Goal: Check status: Check status

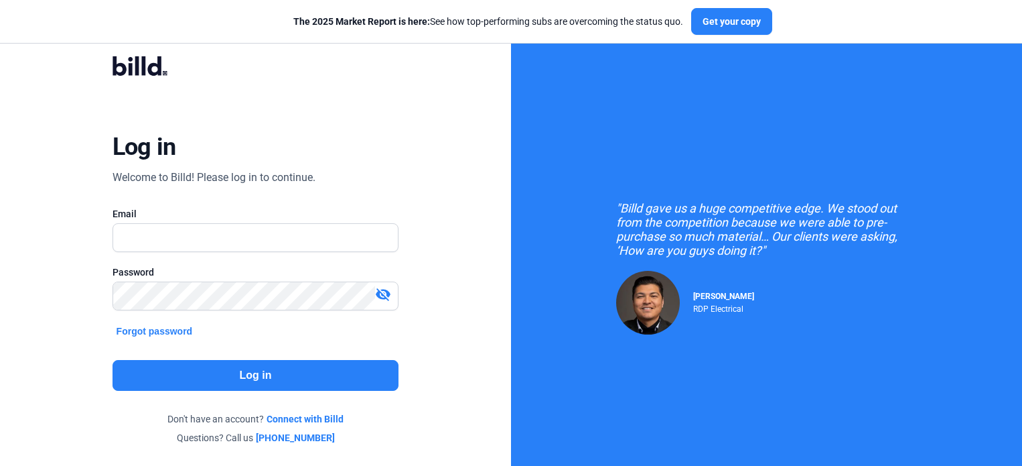
click at [241, 246] on input "text" at bounding box center [255, 237] width 285 height 27
click at [149, 224] on input "text" at bounding box center [248, 237] width 271 height 27
type input "[EMAIL_ADDRESS][DOMAIN_NAME]"
click at [232, 383] on button "Log in" at bounding box center [256, 375] width 287 height 31
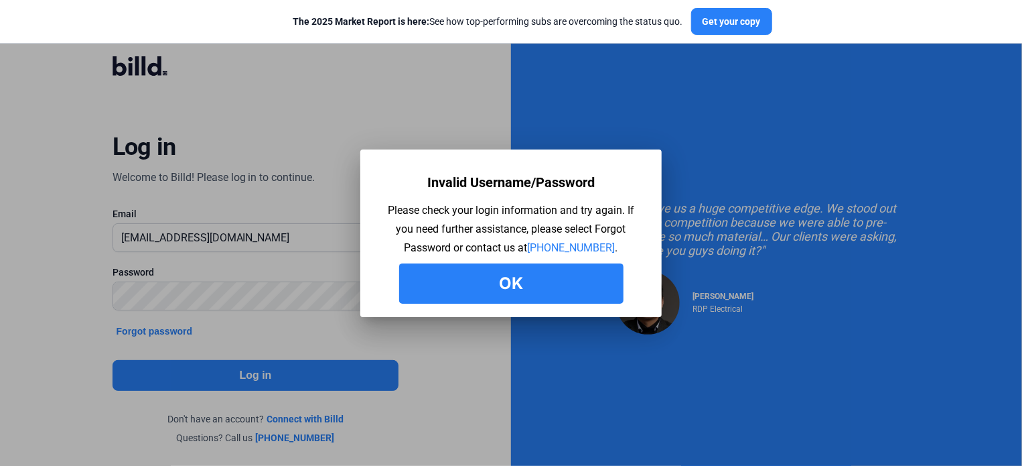
click at [551, 260] on div "Invalid Username/Password Please check your login information and try again. If…" at bounding box center [511, 236] width 261 height 134
click at [475, 291] on button "Ok" at bounding box center [511, 283] width 224 height 40
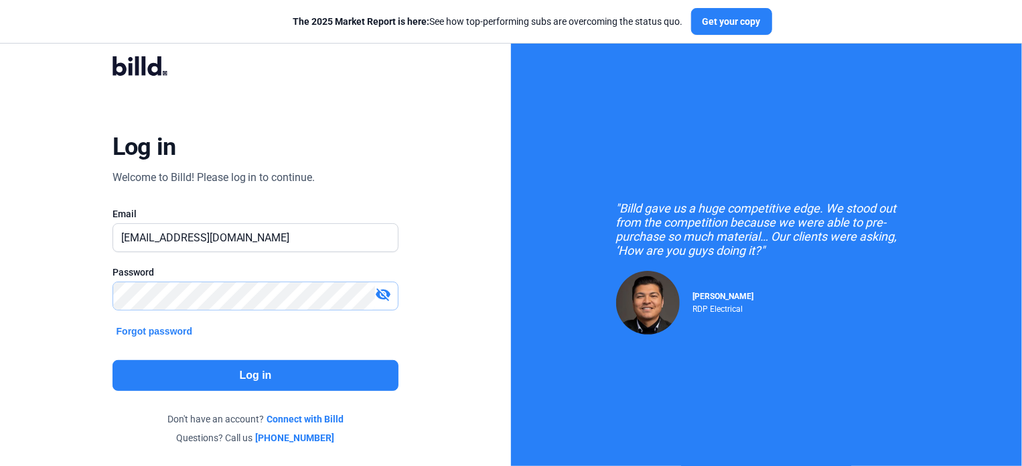
click at [48, 298] on div "Log in Welcome to Billd! Please log in to continue. Email tbryant@alexandermech…" at bounding box center [255, 250] width 511 height 500
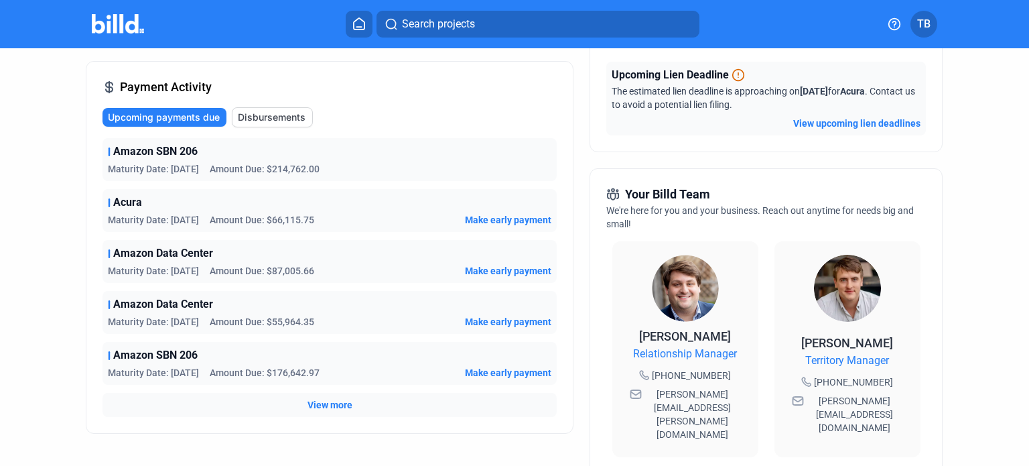
scroll to position [134, 0]
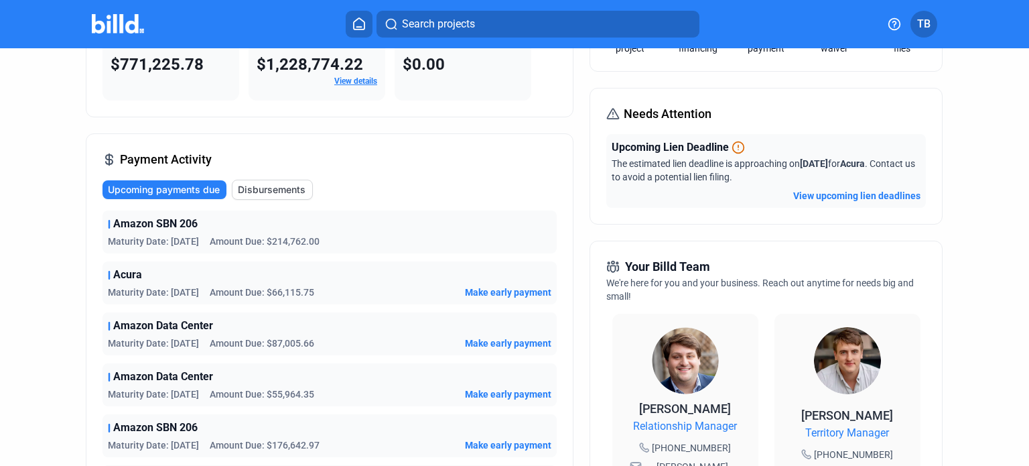
click at [154, 228] on span "Amazon SBN 206" at bounding box center [155, 224] width 84 height 16
click at [277, 180] on button "Disbursements" at bounding box center [272, 190] width 81 height 20
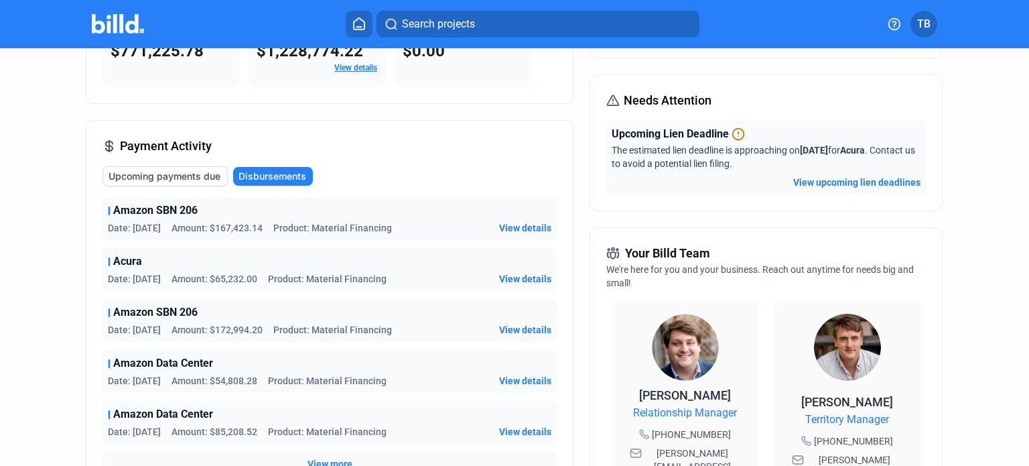
scroll to position [0, 0]
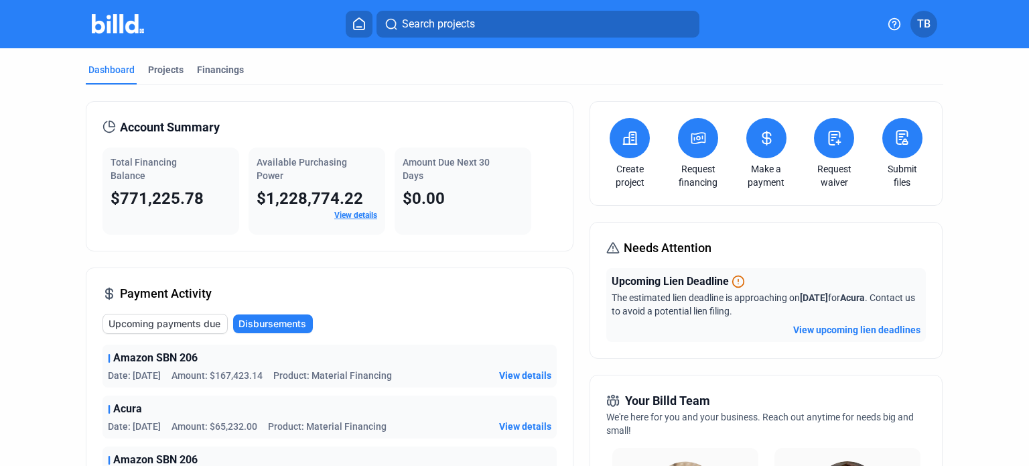
drag, startPoint x: 153, startPoint y: 328, endPoint x: 161, endPoint y: 321, distance: 10.0
click at [153, 327] on span "Upcoming payments due" at bounding box center [165, 323] width 112 height 13
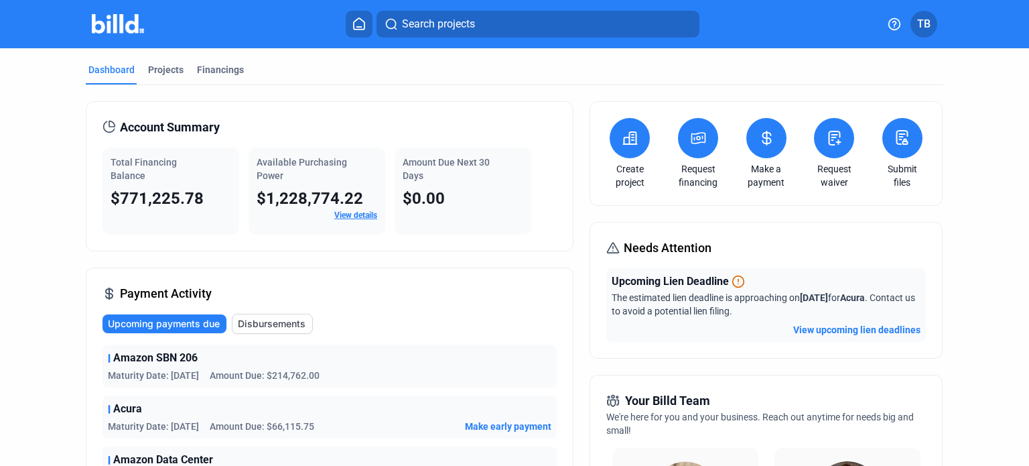
click at [362, 218] on link "View details" at bounding box center [355, 214] width 43 height 9
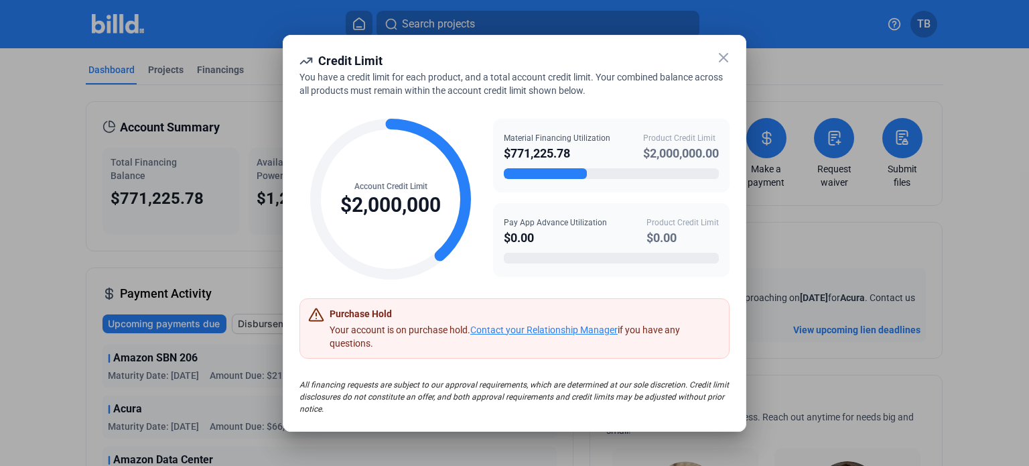
click at [728, 56] on icon at bounding box center [723, 58] width 16 height 16
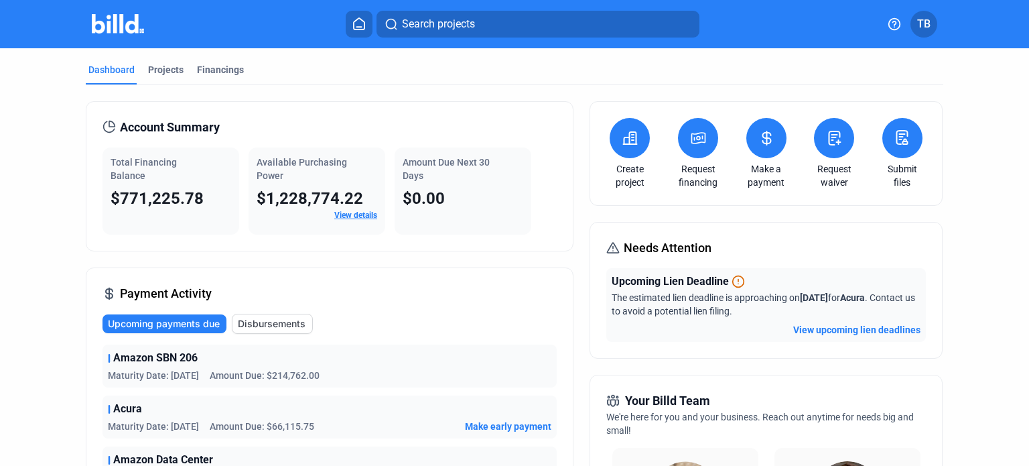
click at [129, 184] on div "Total Financing Balance $771,225.78" at bounding box center [170, 190] width 137 height 87
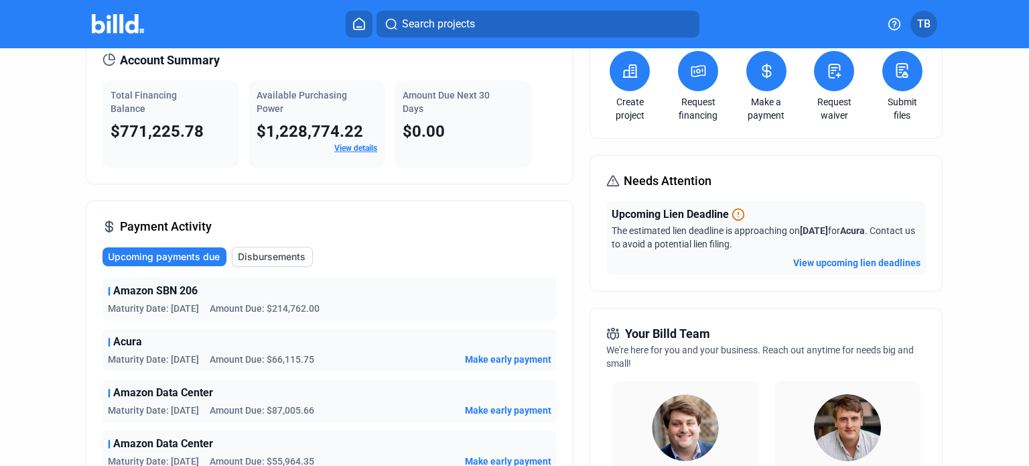
scroll to position [67, 0]
click at [858, 265] on button "View upcoming lien deadlines" at bounding box center [856, 262] width 127 height 13
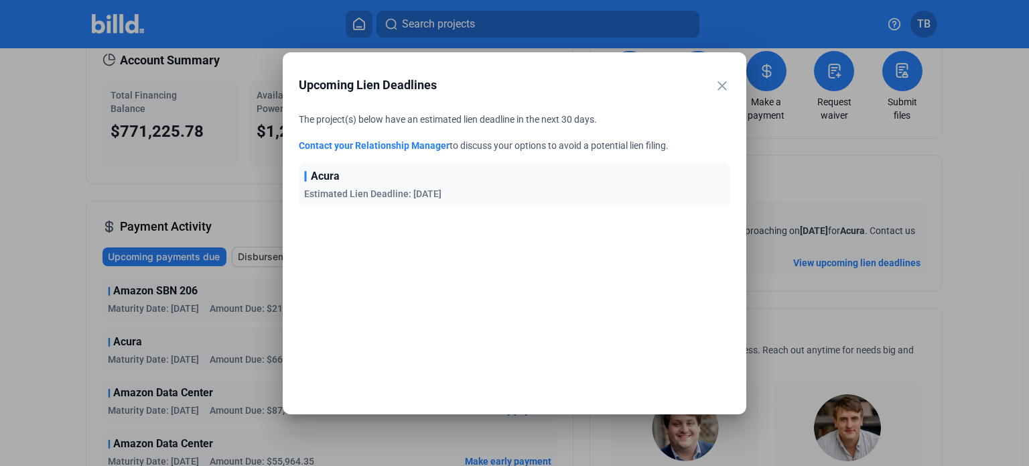
click at [719, 88] on mat-icon "close" at bounding box center [722, 86] width 16 height 16
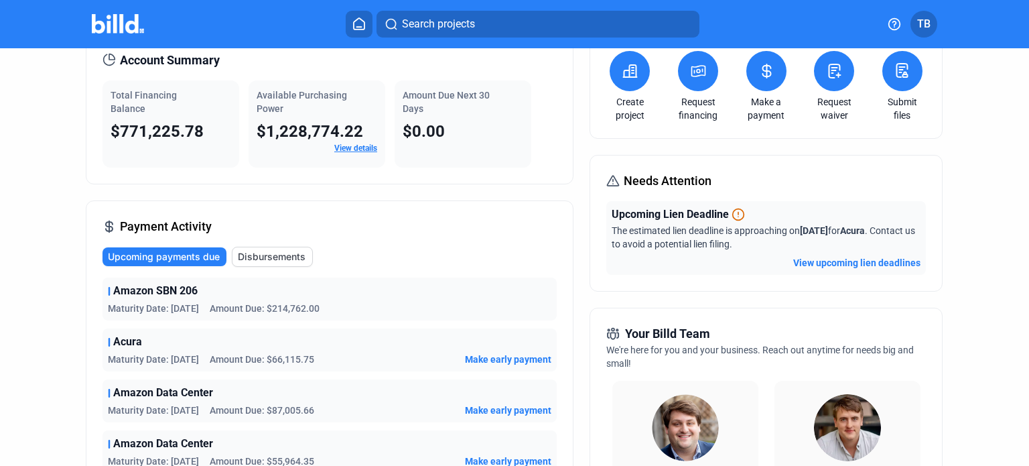
scroll to position [0, 0]
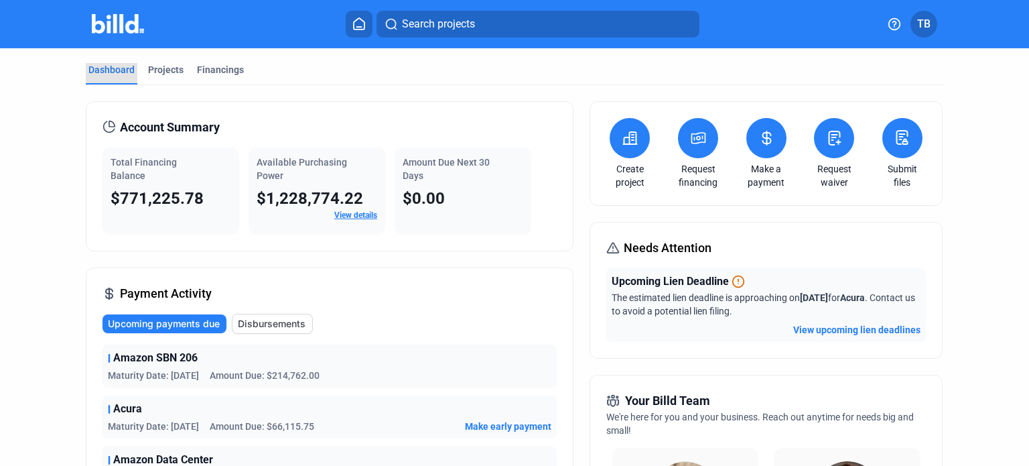
click at [108, 67] on div "Dashboard" at bounding box center [111, 69] width 46 height 13
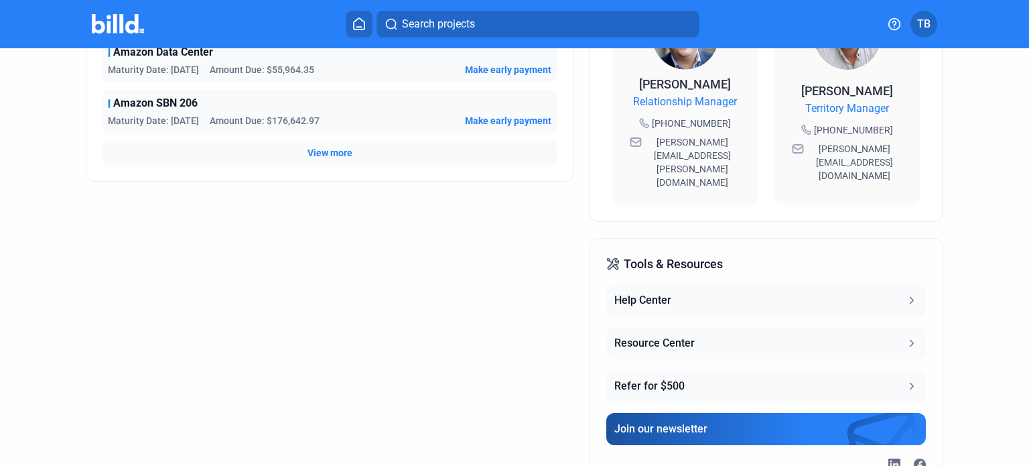
scroll to position [437, 0]
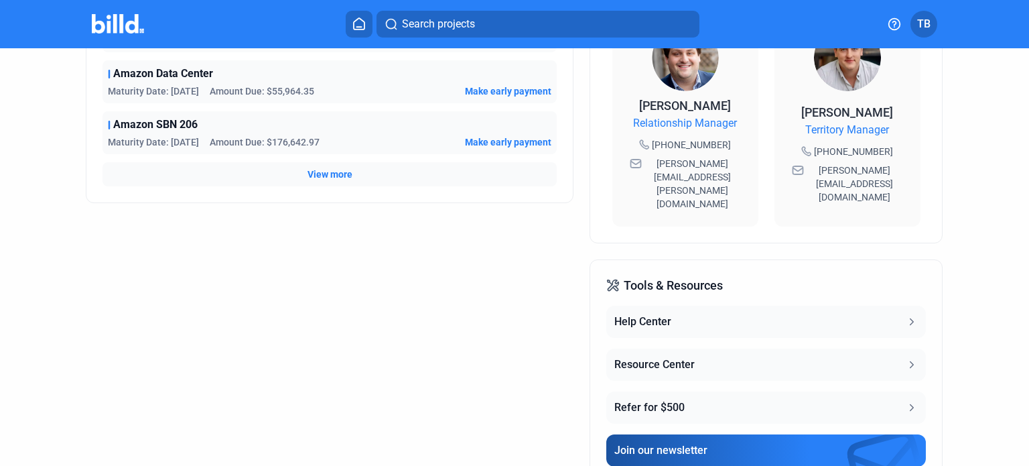
click at [318, 174] on span "View more" at bounding box center [329, 173] width 45 height 13
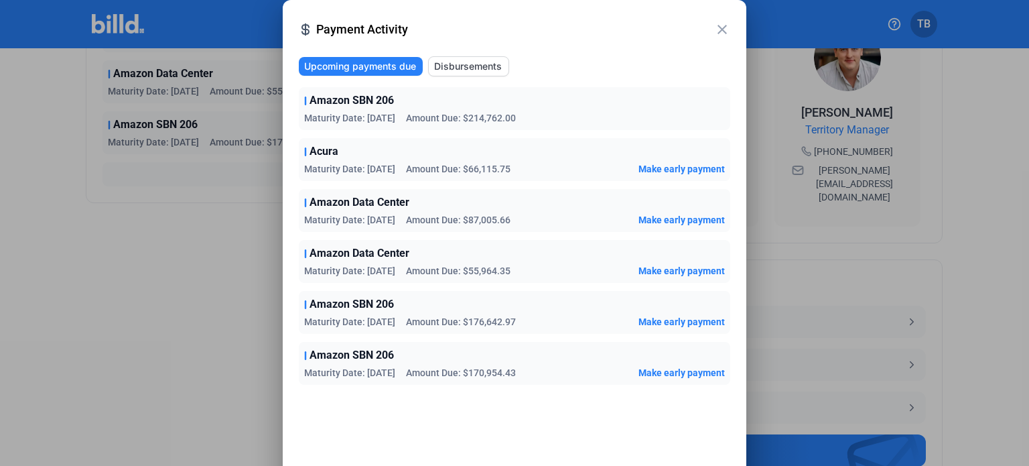
click at [330, 107] on span "Amazon SBN 206" at bounding box center [351, 100] width 84 height 16
click at [311, 100] on span "Amazon SBN 206" at bounding box center [351, 100] width 84 height 16
click at [723, 29] on mat-icon "close" at bounding box center [722, 29] width 16 height 16
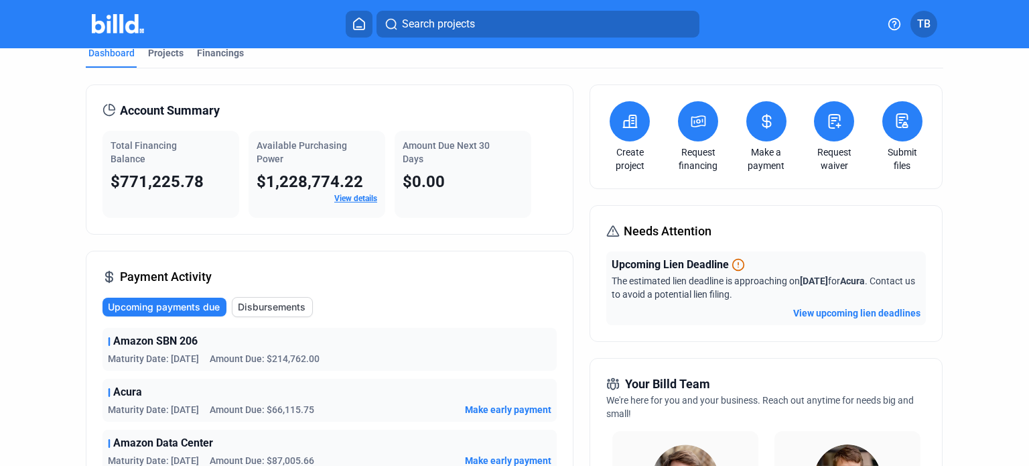
scroll to position [0, 0]
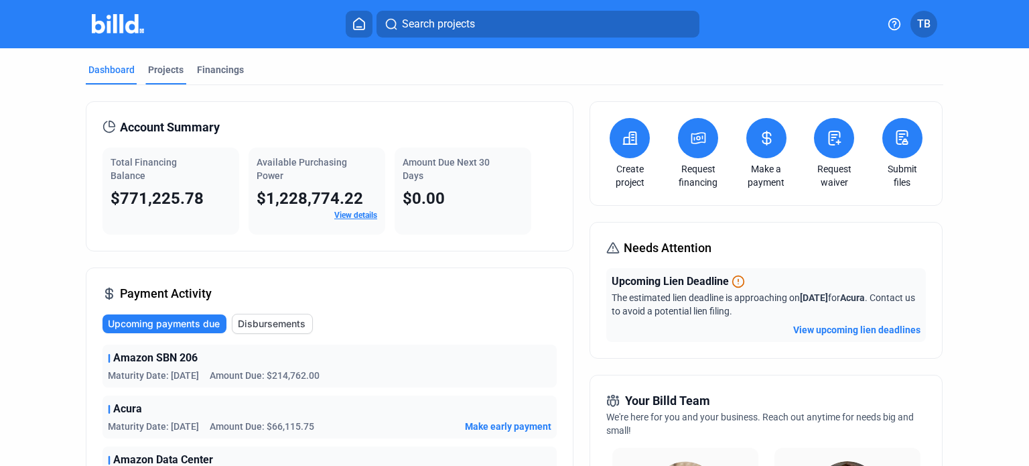
click at [167, 75] on div "Projects" at bounding box center [166, 69] width 36 height 13
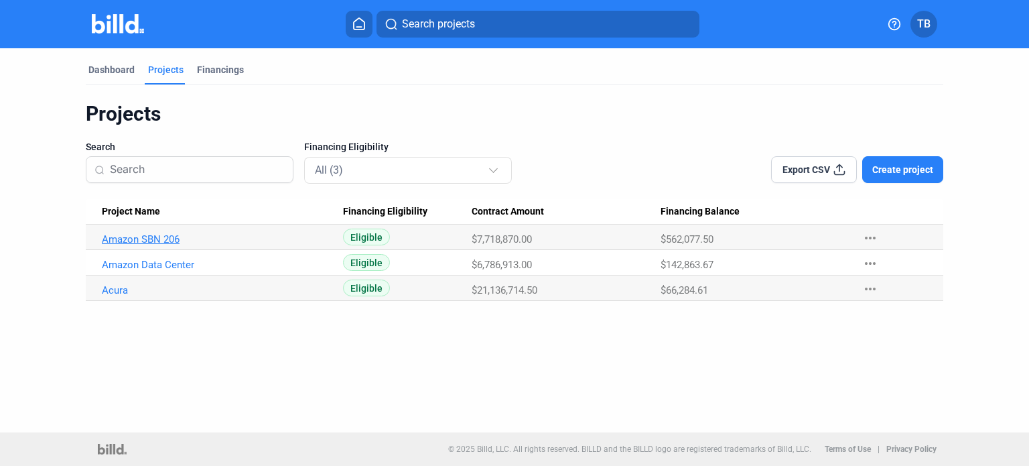
click at [148, 236] on link "Amazon SBN 206" at bounding box center [218, 239] width 232 height 12
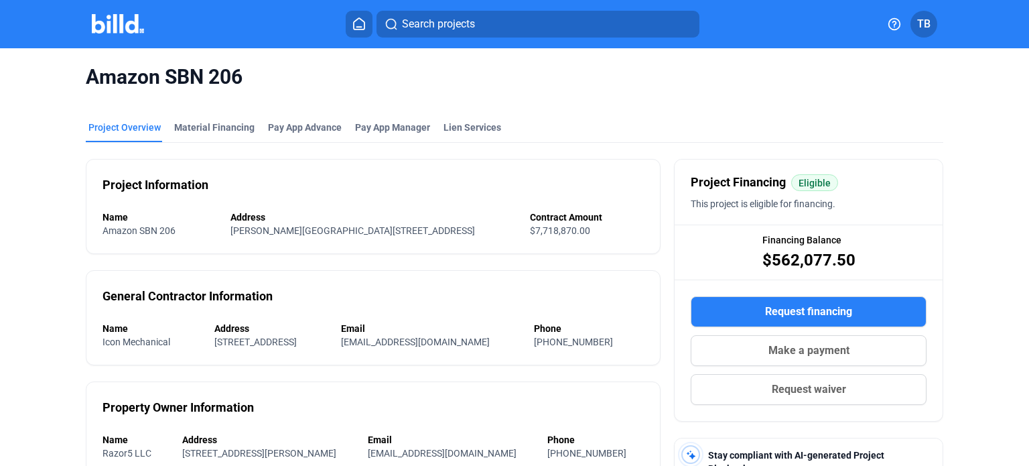
click at [787, 248] on div "Financing Balance $562,077.50" at bounding box center [808, 252] width 93 height 38
click at [226, 131] on div "Material Financing" at bounding box center [214, 127] width 80 height 13
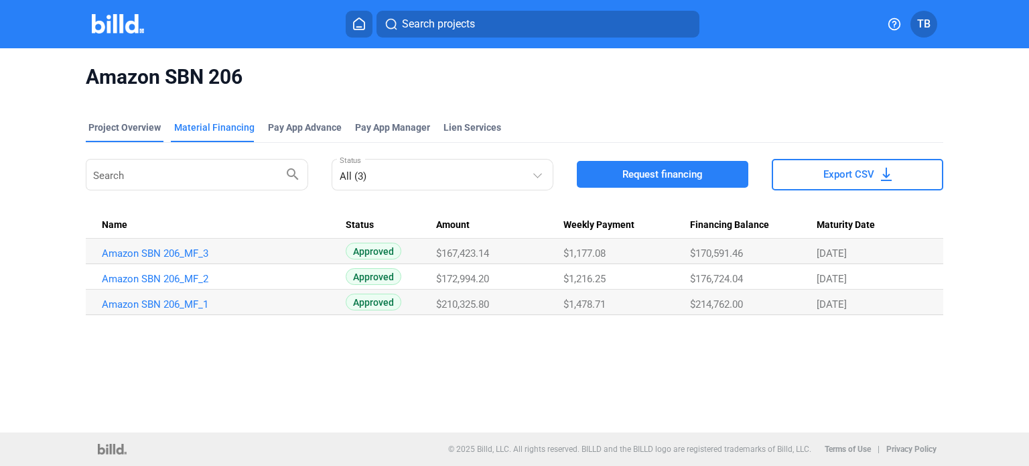
click at [145, 124] on div "Project Overview" at bounding box center [124, 127] width 72 height 13
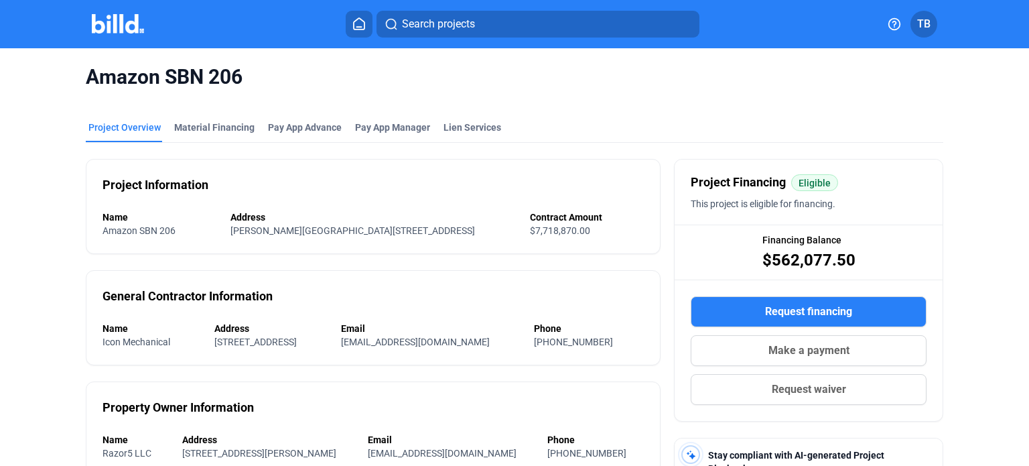
click at [105, 21] on img at bounding box center [118, 23] width 53 height 19
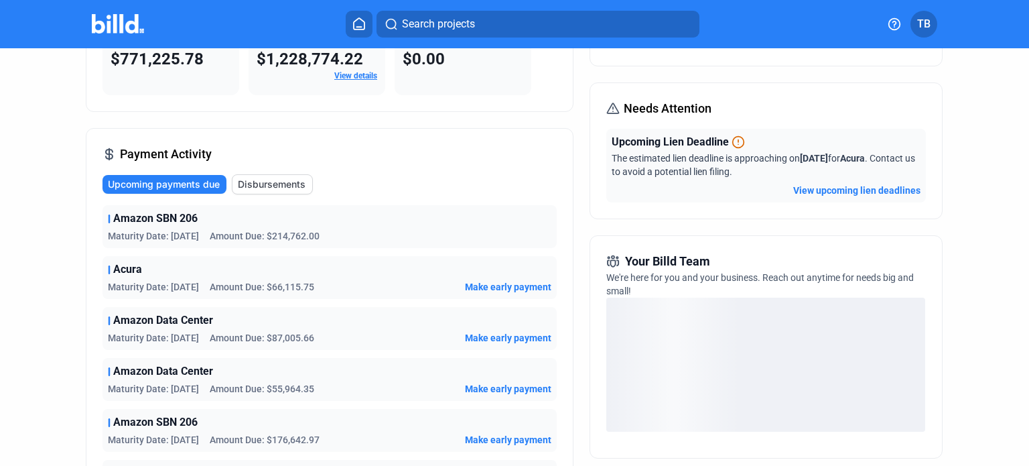
scroll to position [134, 0]
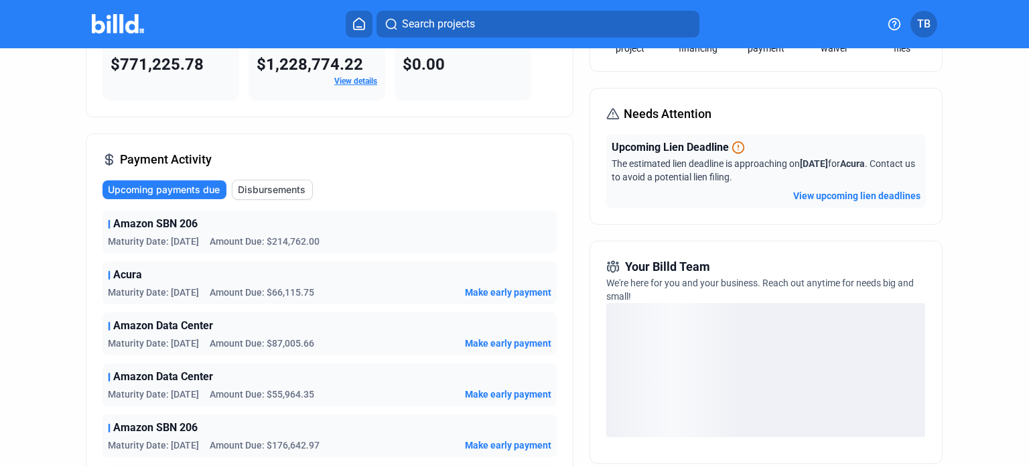
click at [263, 185] on span "Disbursements" at bounding box center [272, 189] width 68 height 13
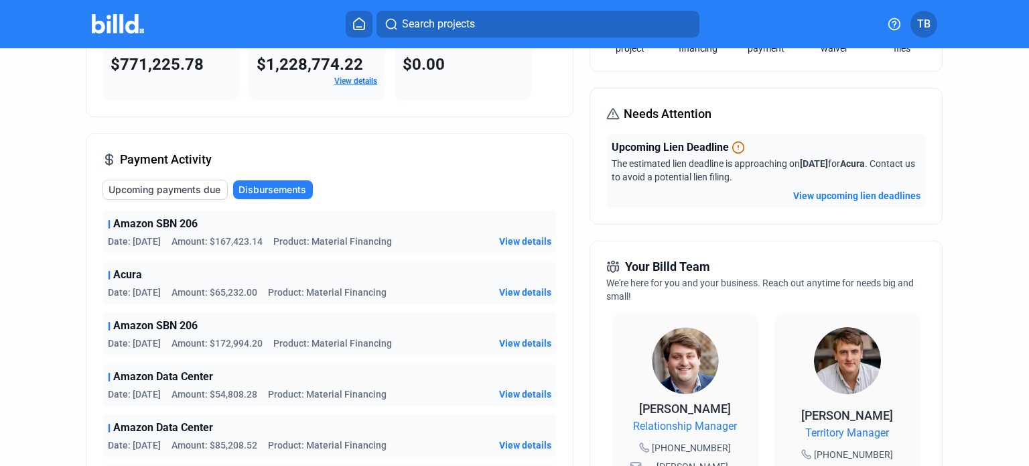
click at [517, 244] on span "View details" at bounding box center [525, 240] width 52 height 13
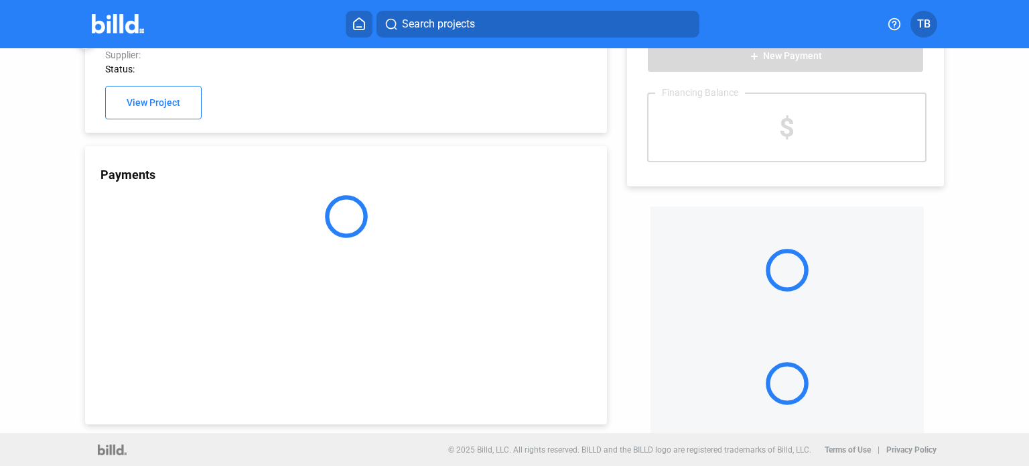
scroll to position [43, 0]
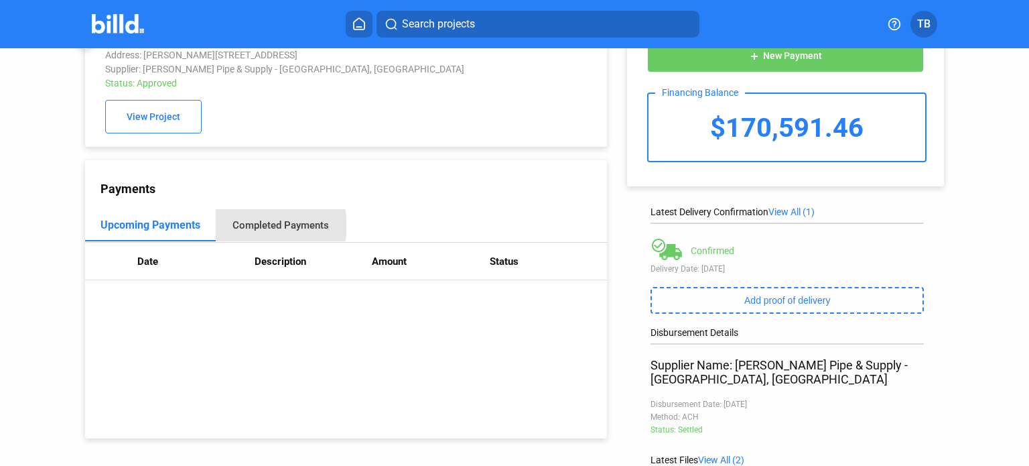
click at [267, 228] on div "Completed Payments" at bounding box center [280, 225] width 96 height 12
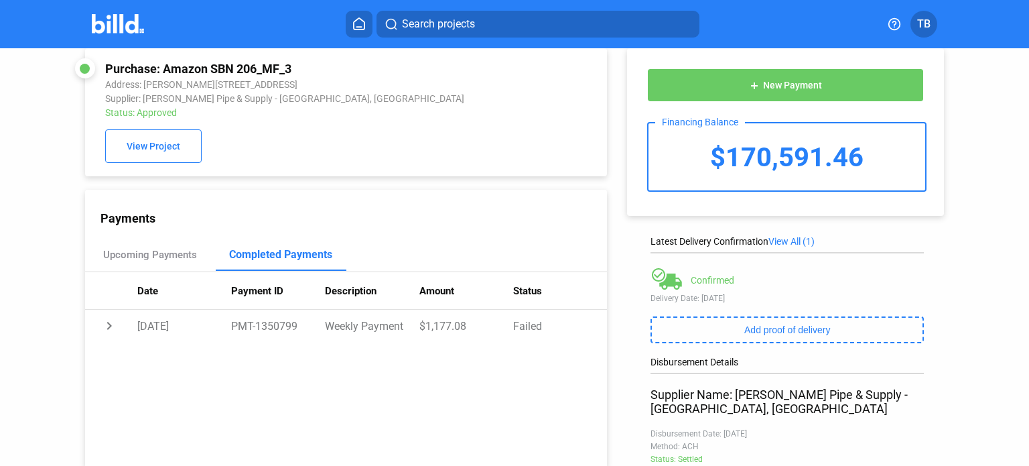
scroll to position [0, 0]
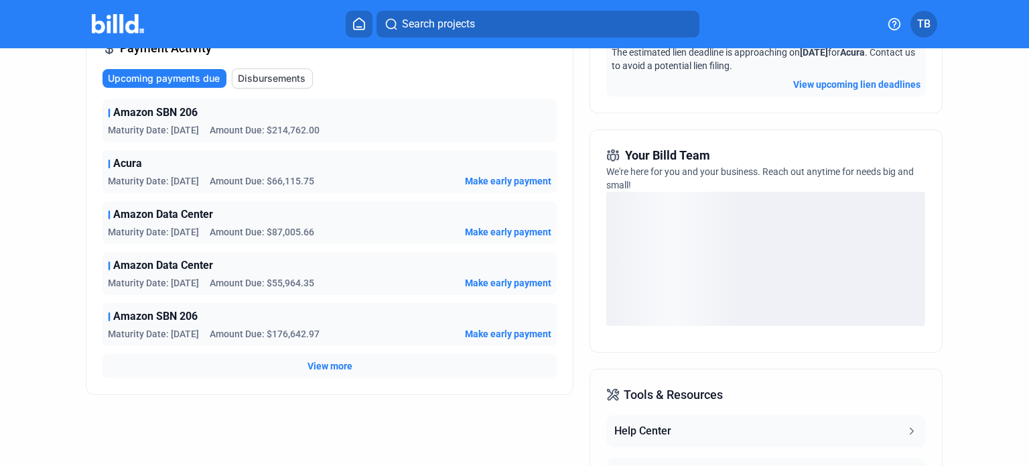
scroll to position [268, 0]
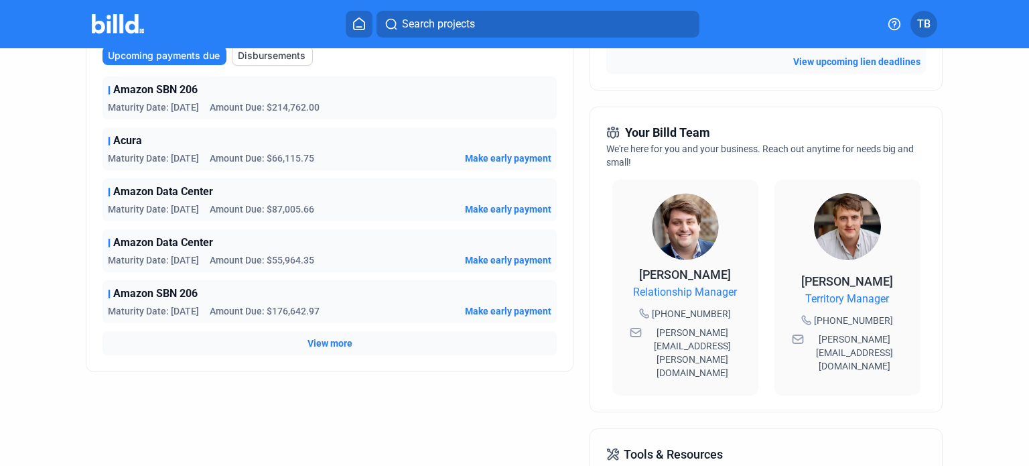
click at [123, 142] on span "Acura" at bounding box center [127, 141] width 29 height 16
drag, startPoint x: 107, startPoint y: 195, endPoint x: 107, endPoint y: 187, distance: 8.1
click at [108, 192] on div "Amazon Data Center" at bounding box center [329, 192] width 443 height 16
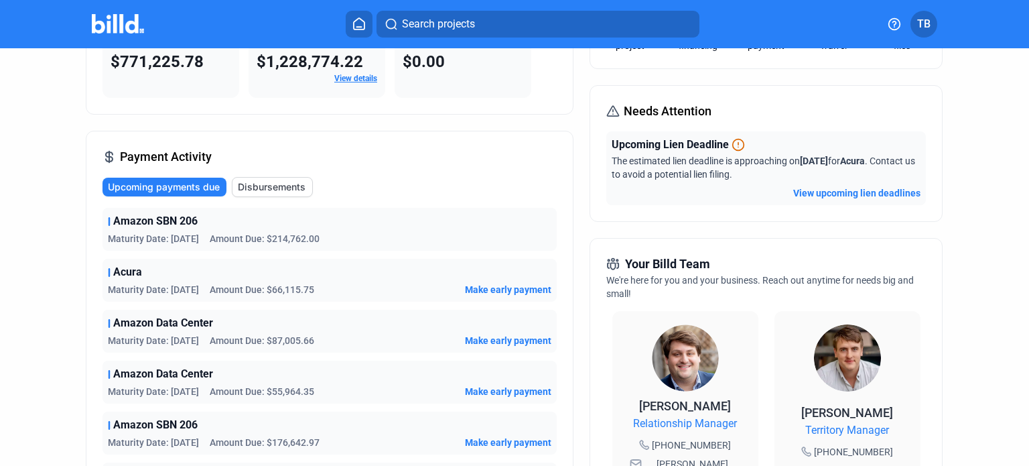
scroll to position [134, 0]
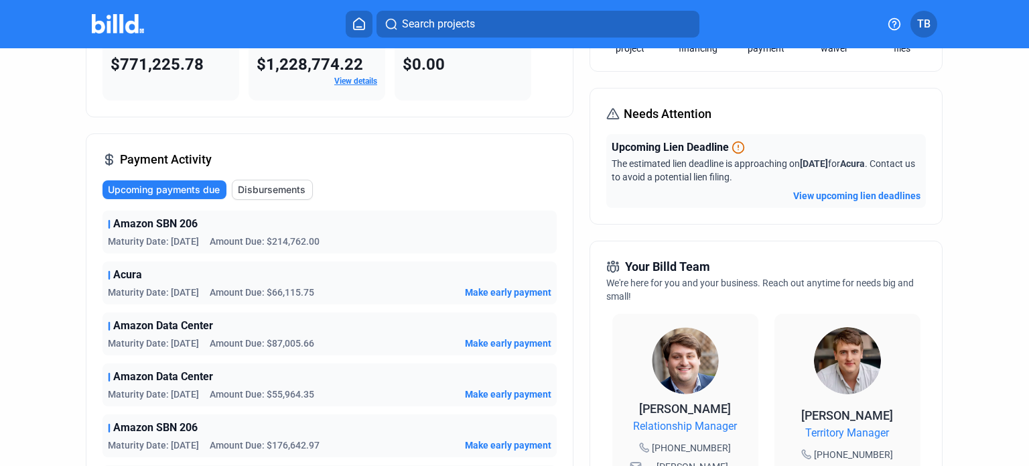
click at [283, 190] on span "Disbursements" at bounding box center [272, 189] width 68 height 13
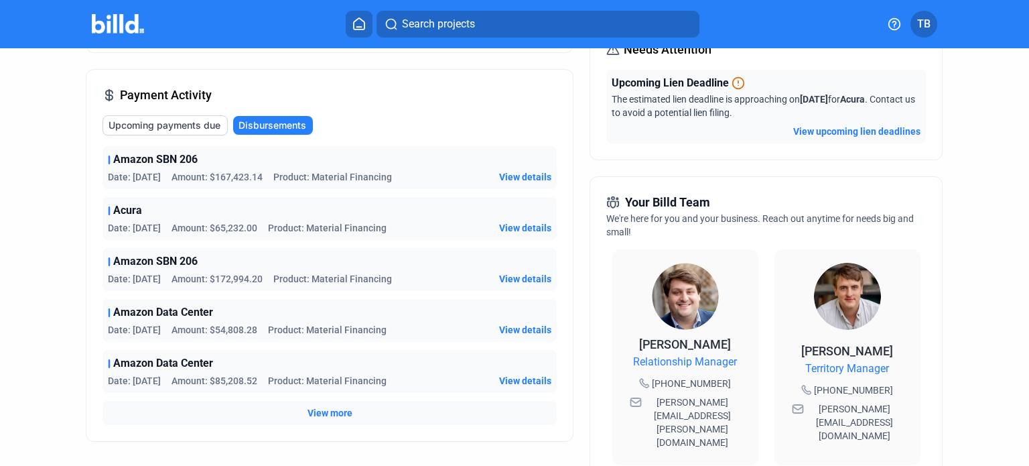
scroll to position [268, 0]
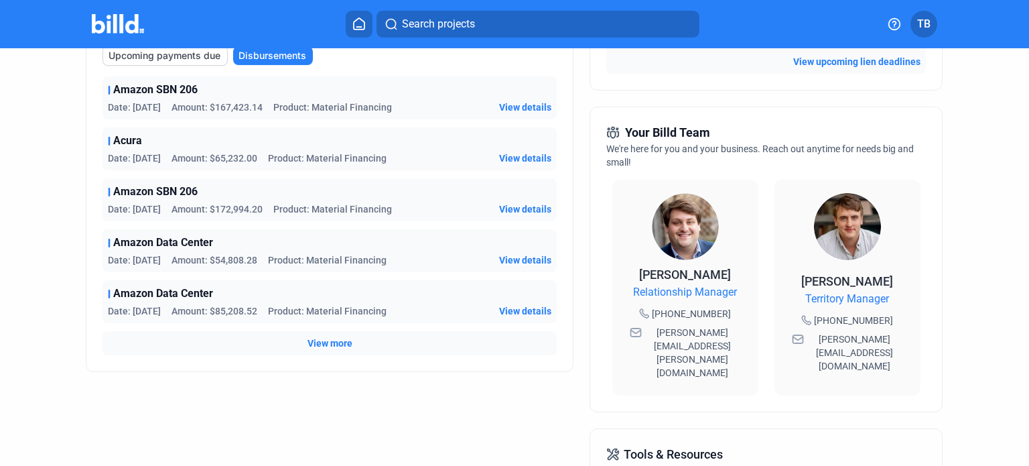
click at [530, 156] on span "View details" at bounding box center [525, 157] width 52 height 13
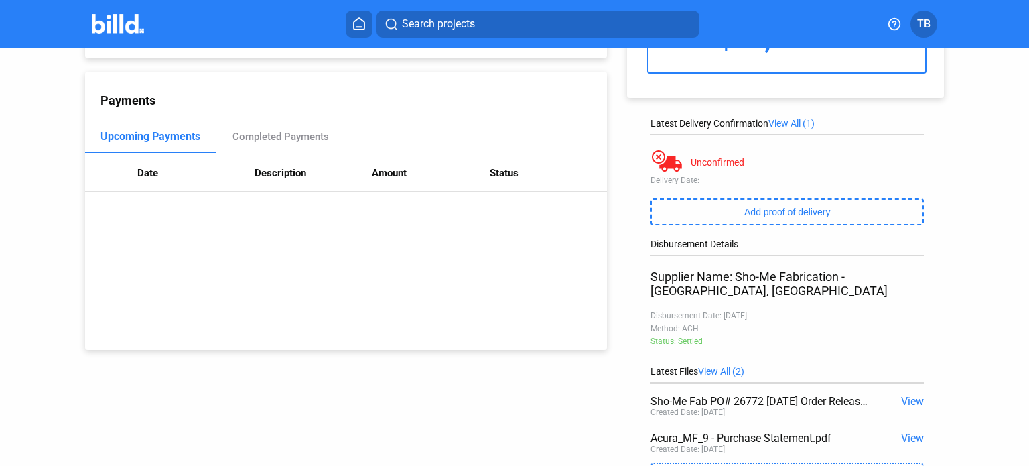
scroll to position [134, 0]
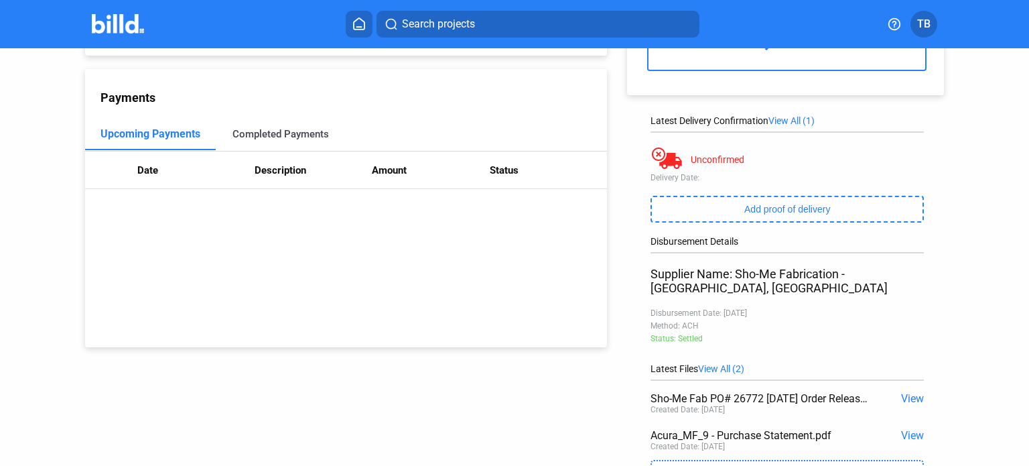
click at [275, 133] on div "Completed Payments" at bounding box center [280, 134] width 96 height 12
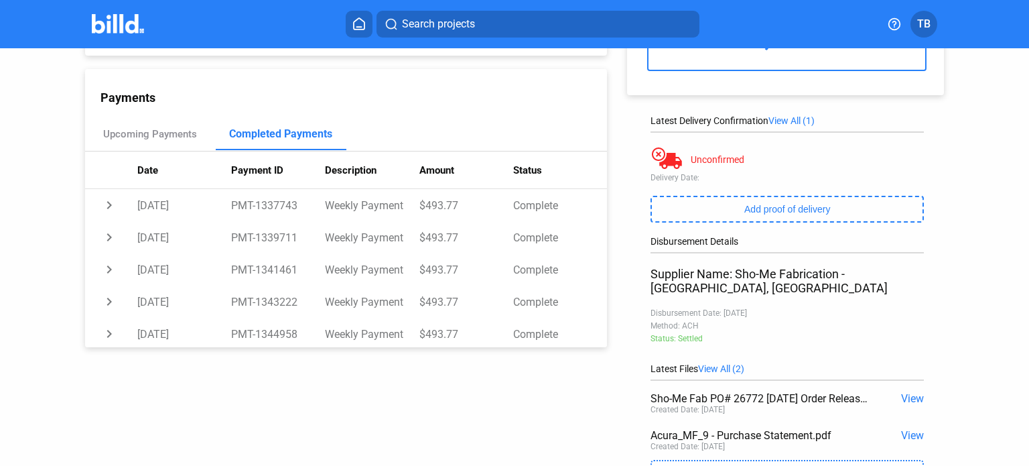
drag, startPoint x: 596, startPoint y: 152, endPoint x: 598, endPoint y: 239, distance: 87.1
click at [596, 255] on mat-tab-group "Upcoming Payments Completed Payments Date Payment ID Description Amount Status …" at bounding box center [346, 314] width 522 height 393
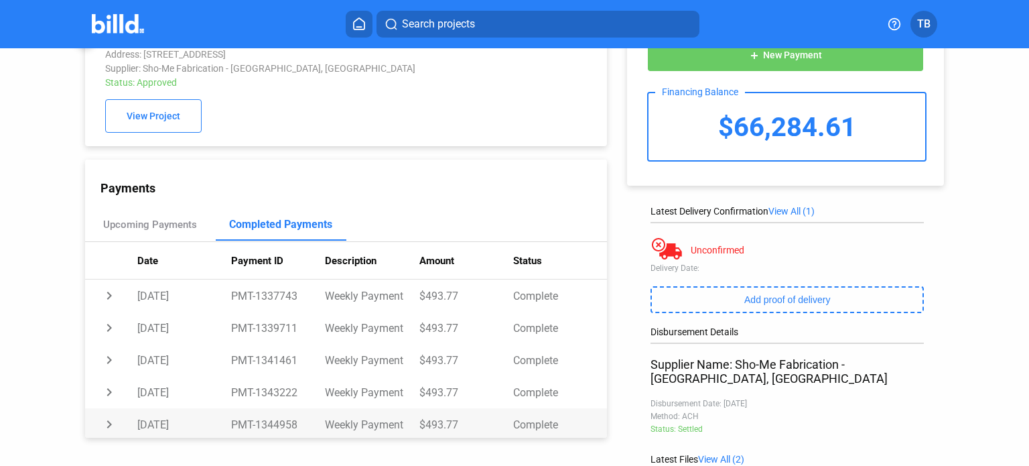
scroll to position [0, 0]
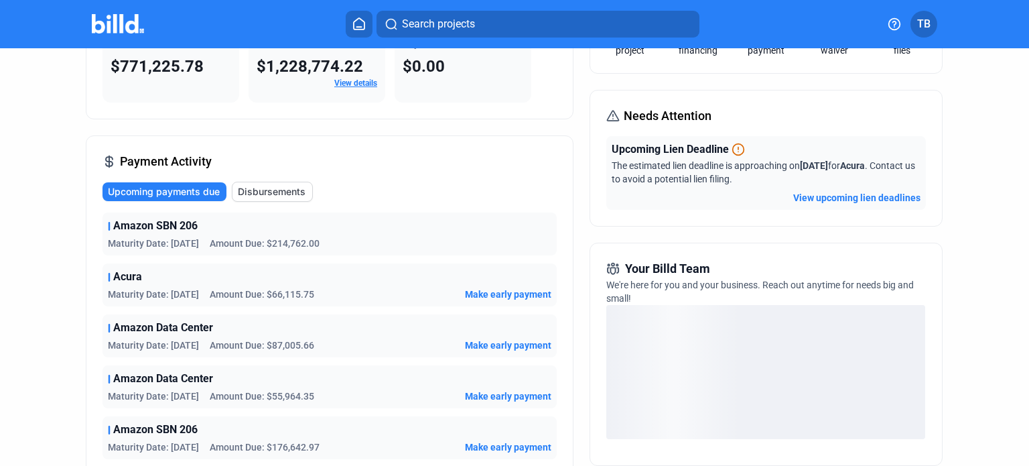
scroll to position [201, 0]
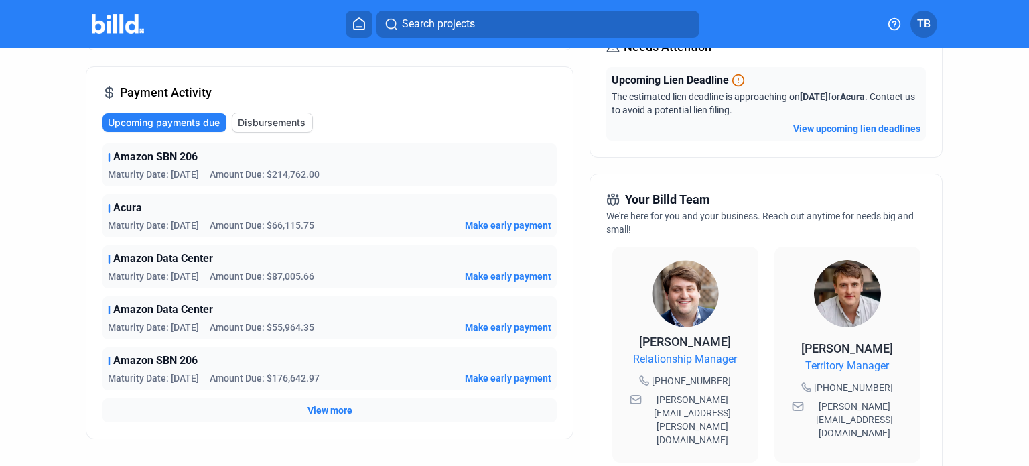
click at [281, 117] on span "Disbursements" at bounding box center [272, 122] width 68 height 13
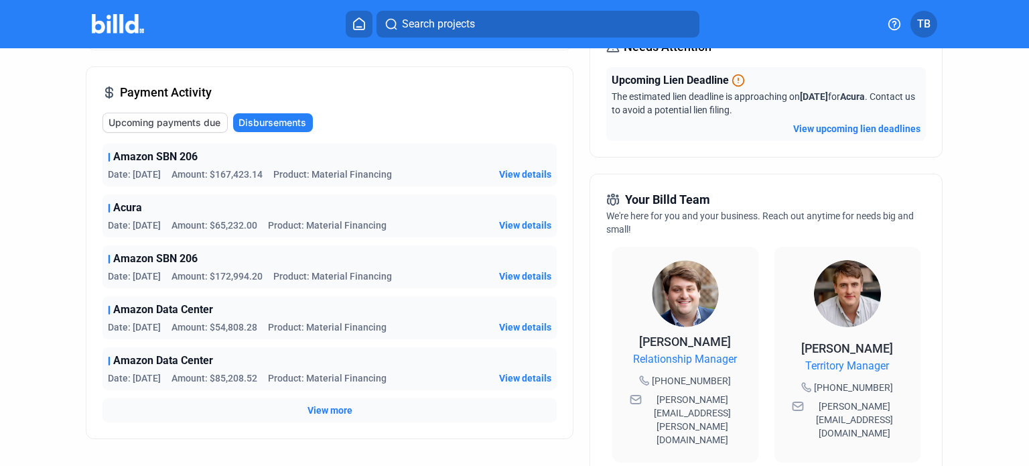
click at [523, 271] on span "View details" at bounding box center [525, 275] width 52 height 13
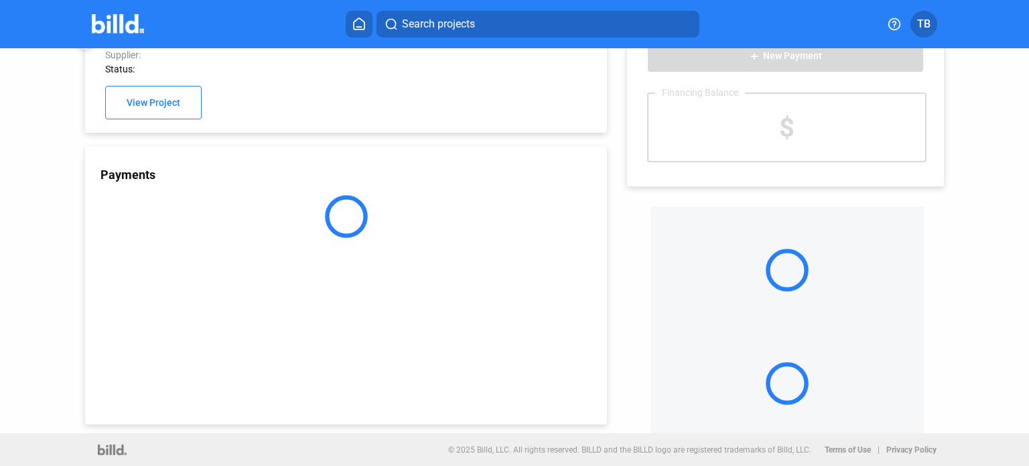
scroll to position [43, 0]
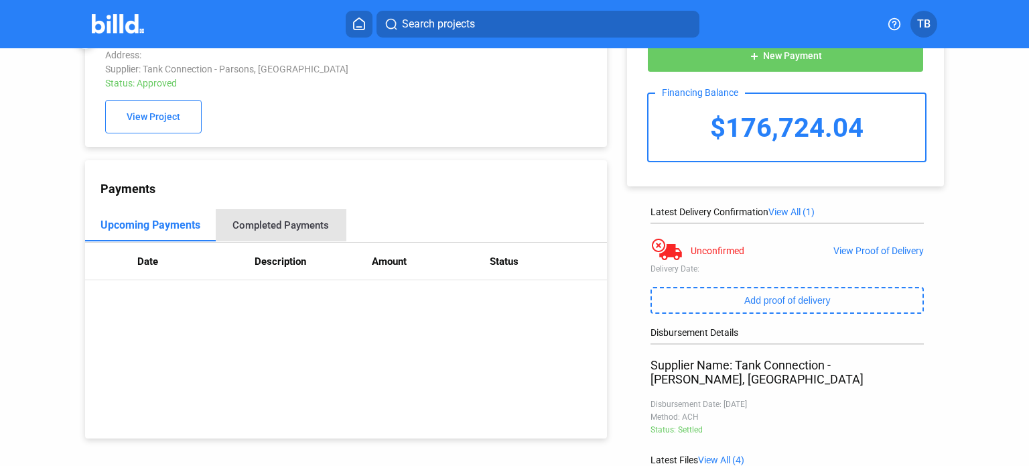
click at [291, 228] on div "Completed Payments" at bounding box center [280, 225] width 96 height 12
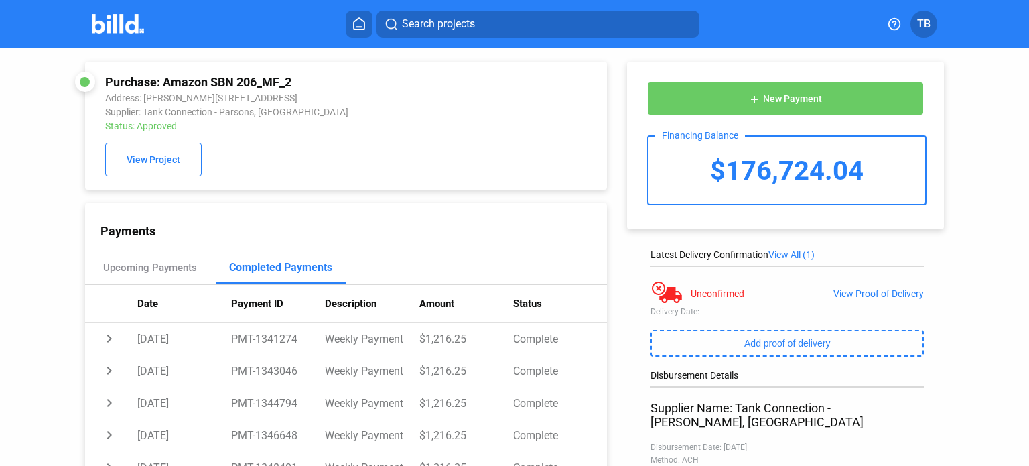
scroll to position [0, 0]
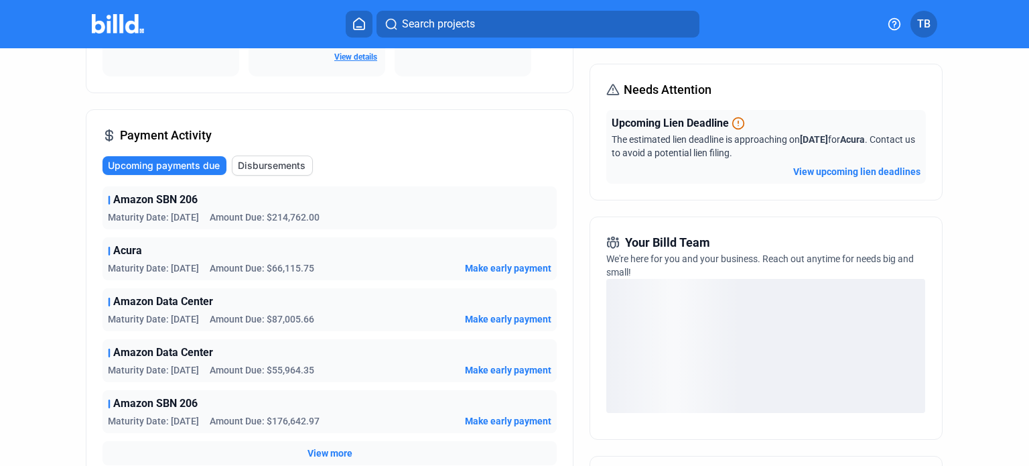
scroll to position [201, 0]
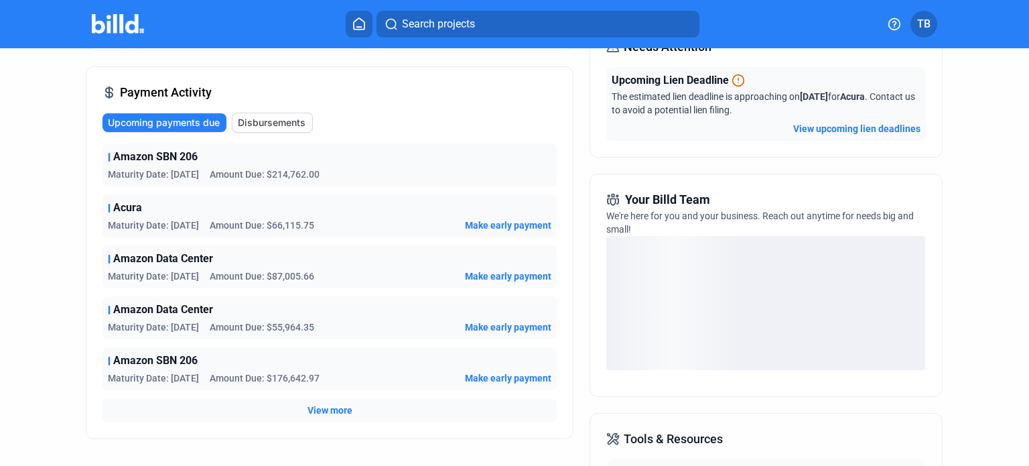
click at [250, 123] on span "Disbursements" at bounding box center [272, 122] width 68 height 13
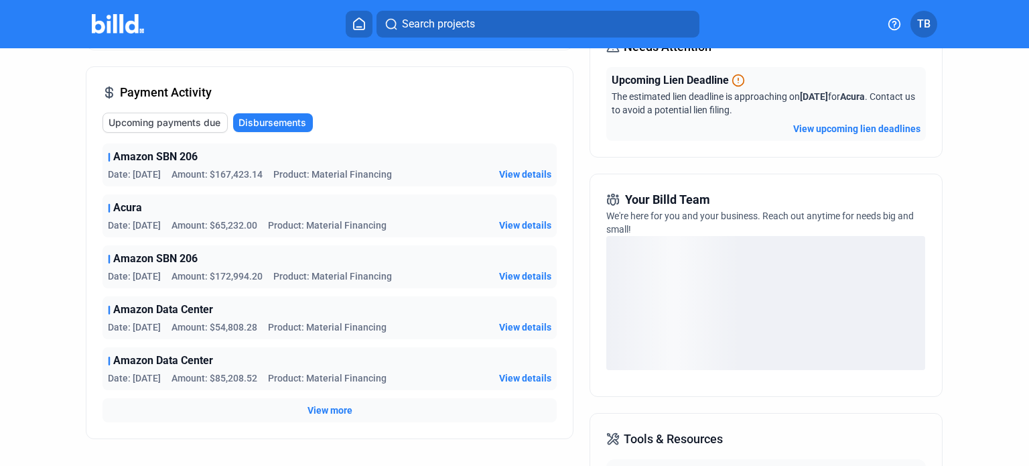
click at [527, 326] on span "View details" at bounding box center [525, 326] width 52 height 13
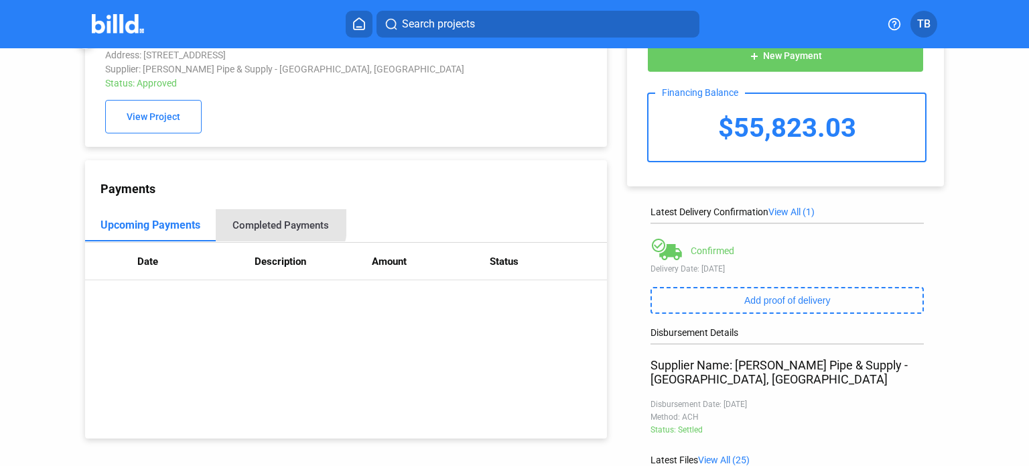
click at [261, 223] on div "Completed Payments" at bounding box center [280, 225] width 96 height 12
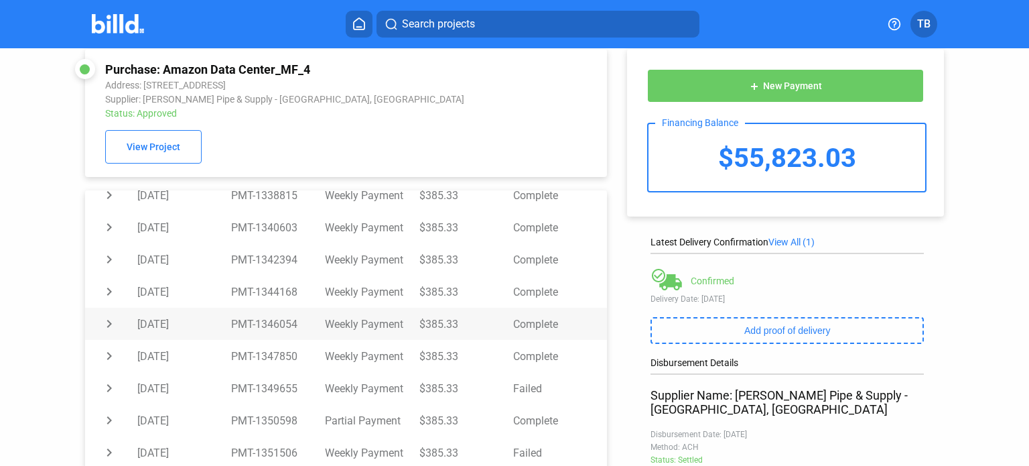
scroll to position [0, 0]
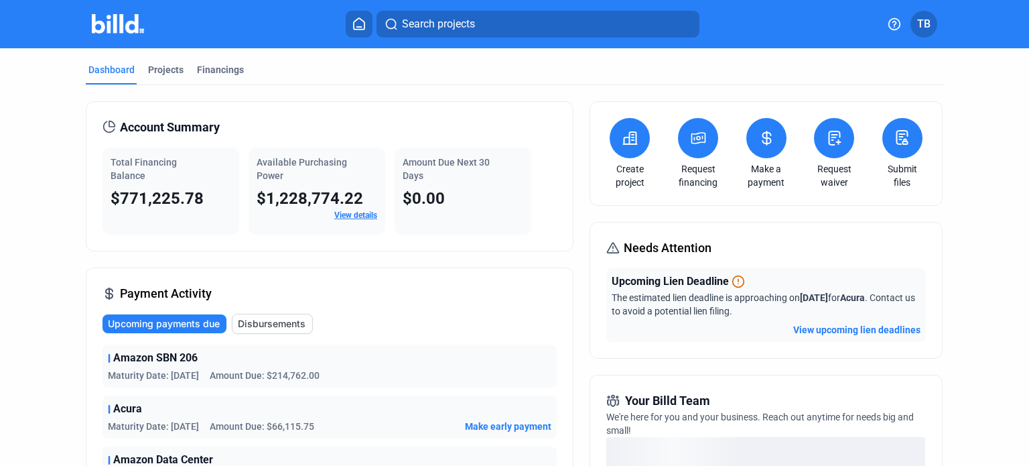
click at [279, 322] on span "Disbursements" at bounding box center [272, 323] width 68 height 13
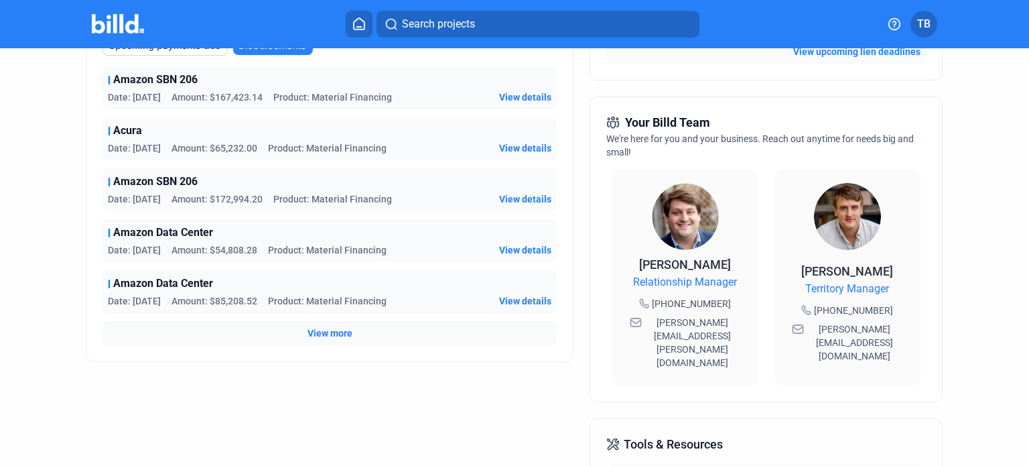
scroll to position [335, 0]
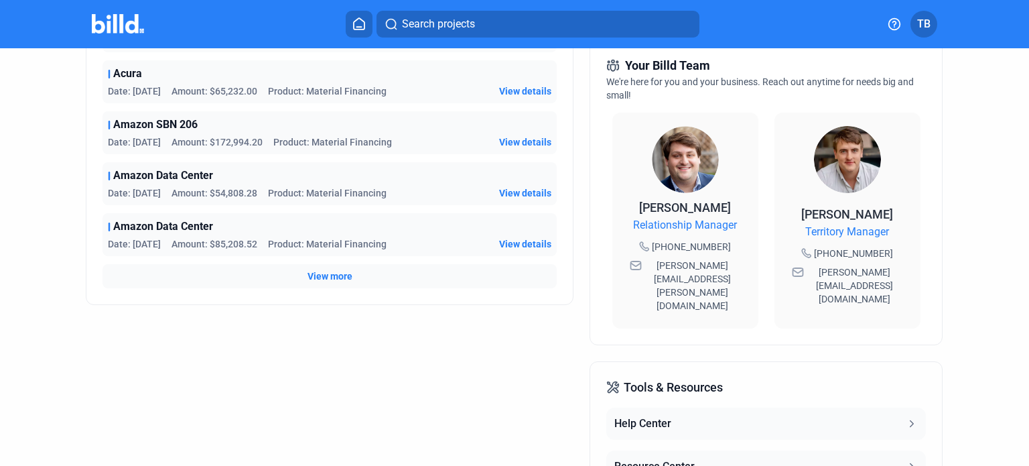
click at [533, 240] on span "View details" at bounding box center [525, 243] width 52 height 13
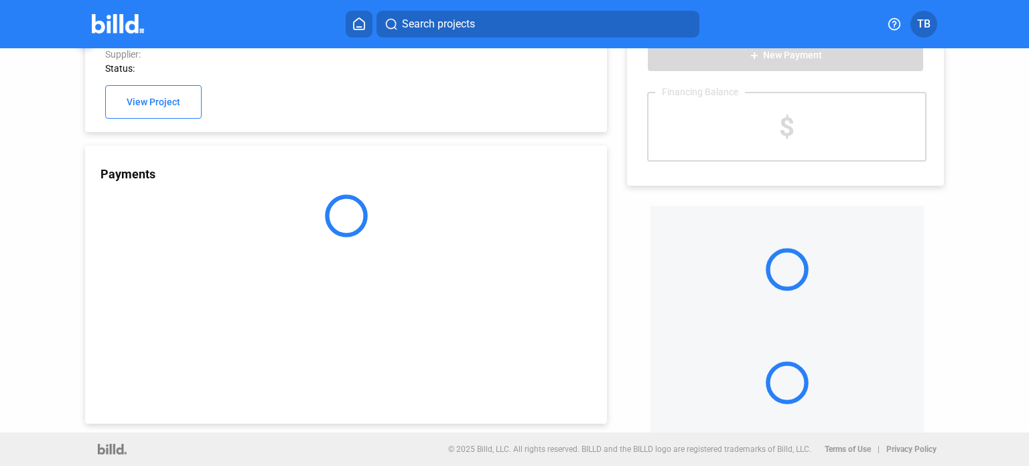
scroll to position [43, 0]
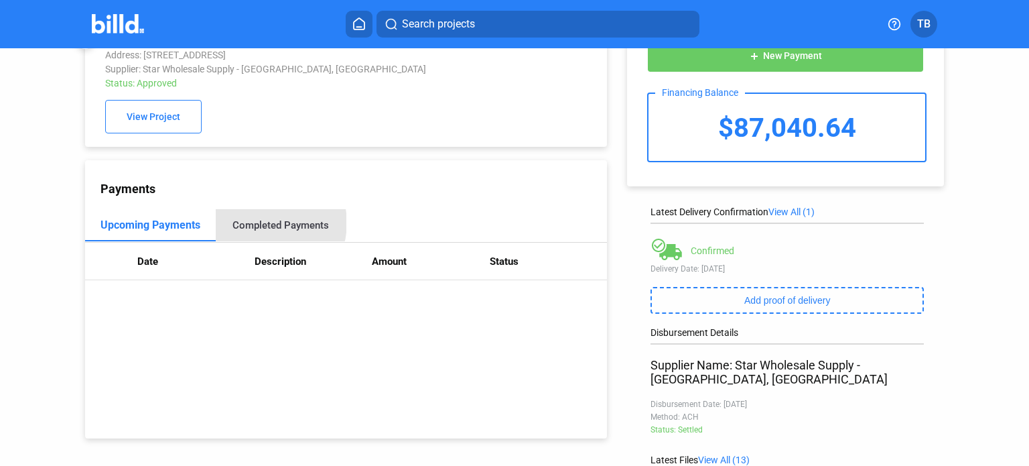
click at [265, 224] on div "Completed Payments" at bounding box center [280, 225] width 96 height 12
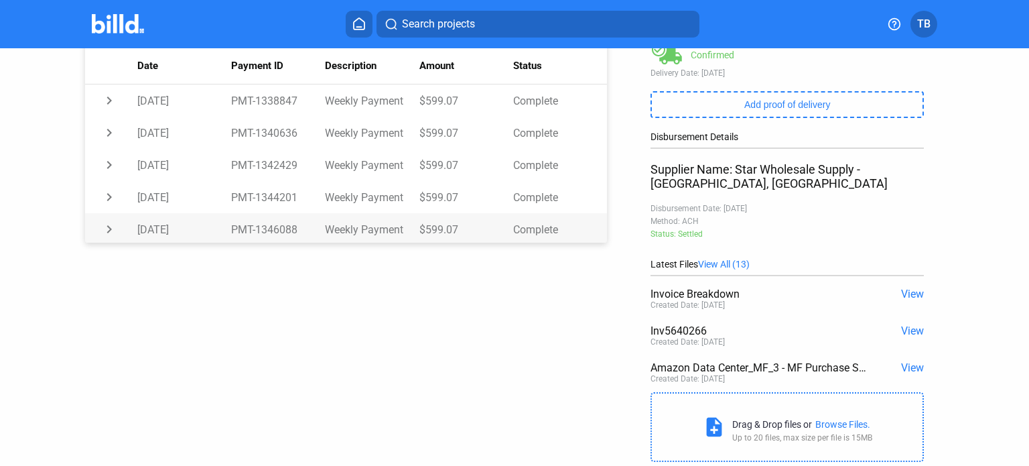
scroll to position [209, 0]
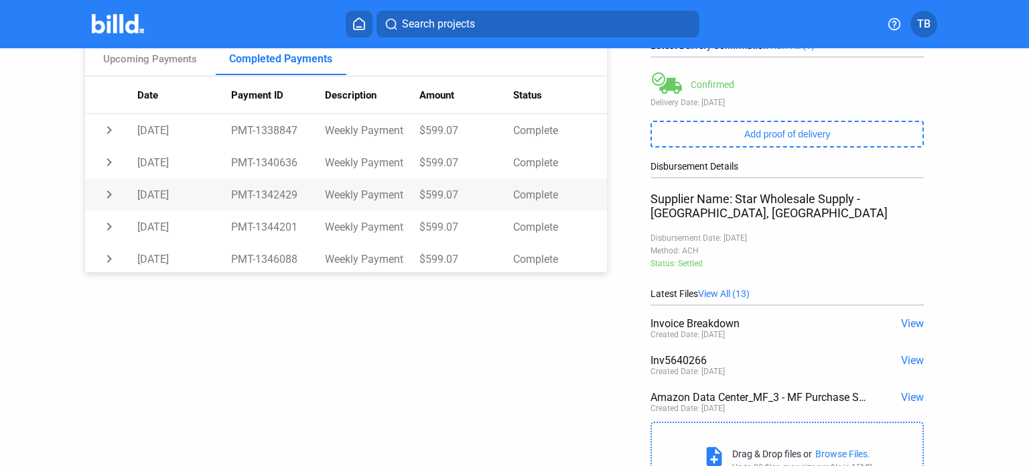
drag, startPoint x: 592, startPoint y: 163, endPoint x: 594, endPoint y: 197, distance: 34.2
click at [594, 197] on tbody "chevron_right 06/16/25 PMT-1338847 Weekly Payment $599.07 Complete chevron_righ…" at bounding box center [346, 258] width 522 height 289
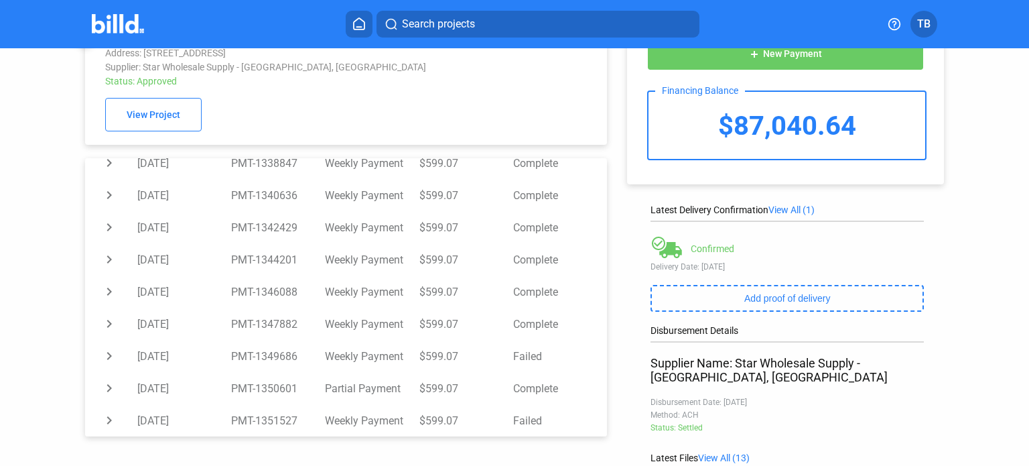
scroll to position [0, 0]
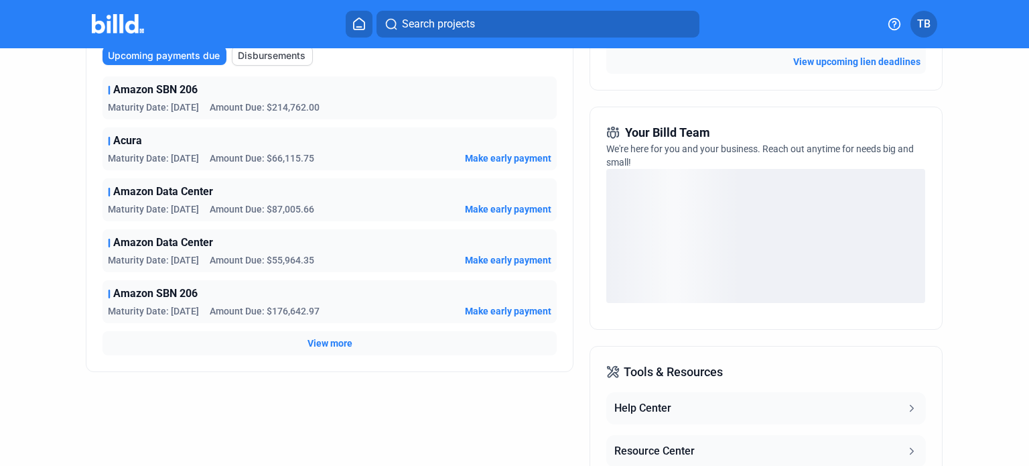
scroll to position [201, 0]
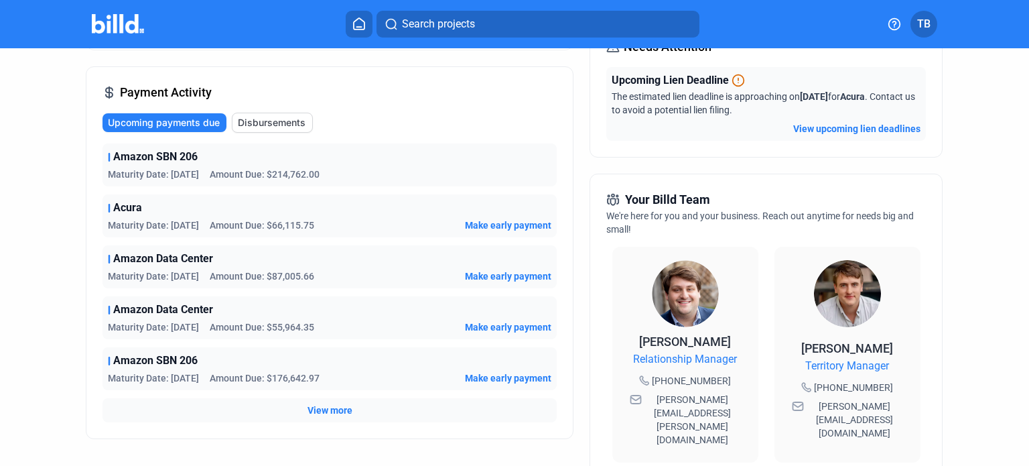
click at [260, 126] on span "Disbursements" at bounding box center [272, 122] width 68 height 13
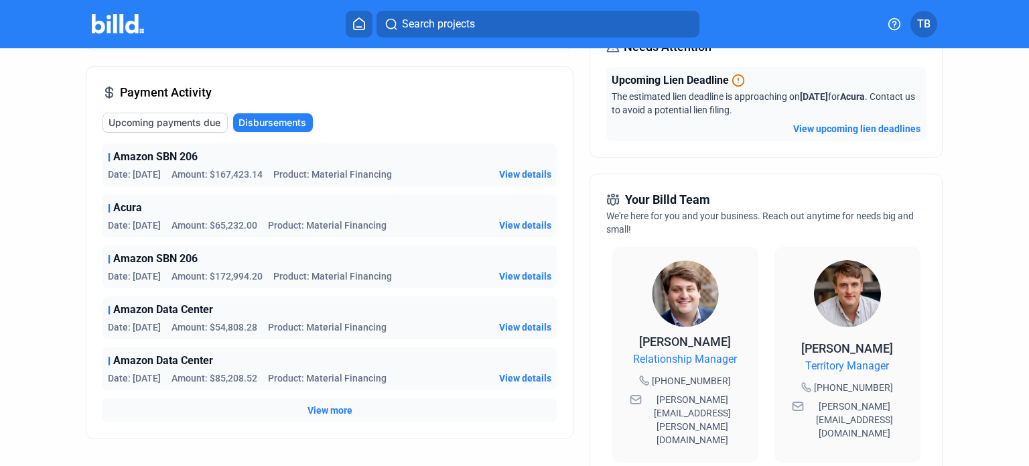
click at [512, 171] on span "View details" at bounding box center [525, 173] width 52 height 13
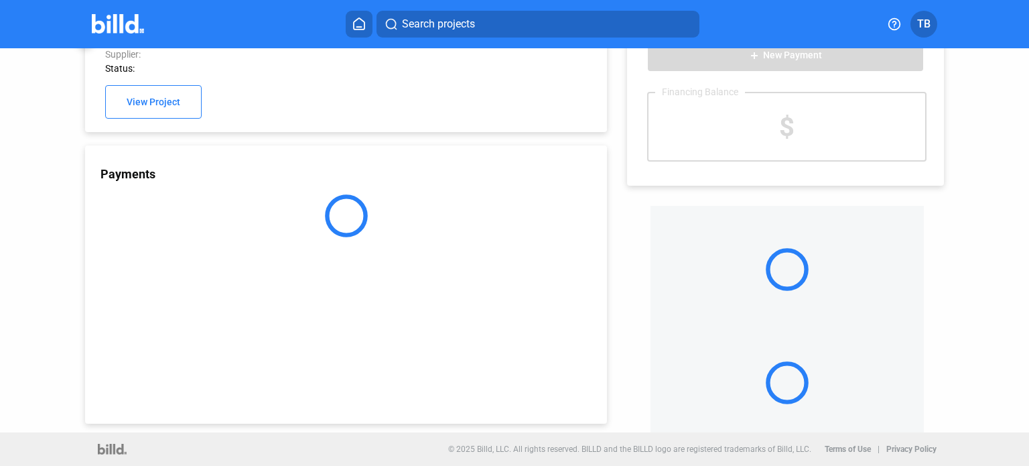
scroll to position [43, 0]
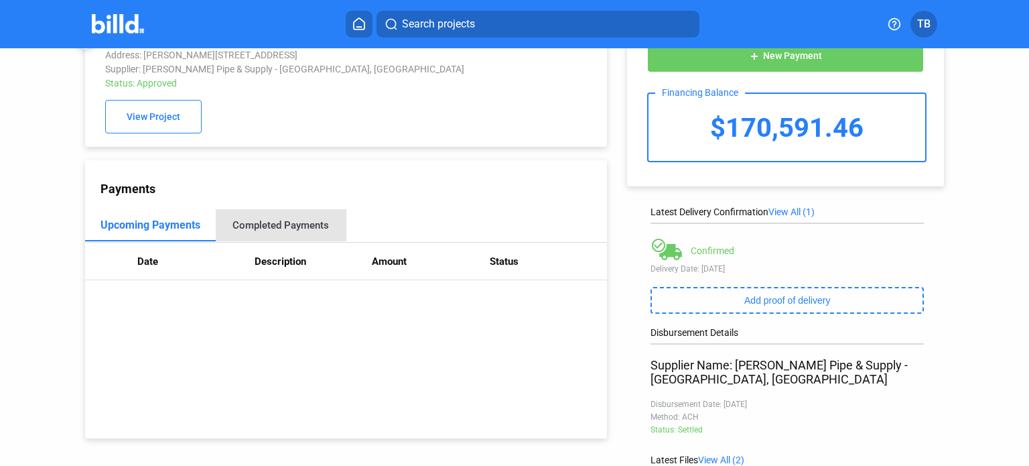
click at [295, 222] on div "Completed Payments" at bounding box center [280, 225] width 96 height 12
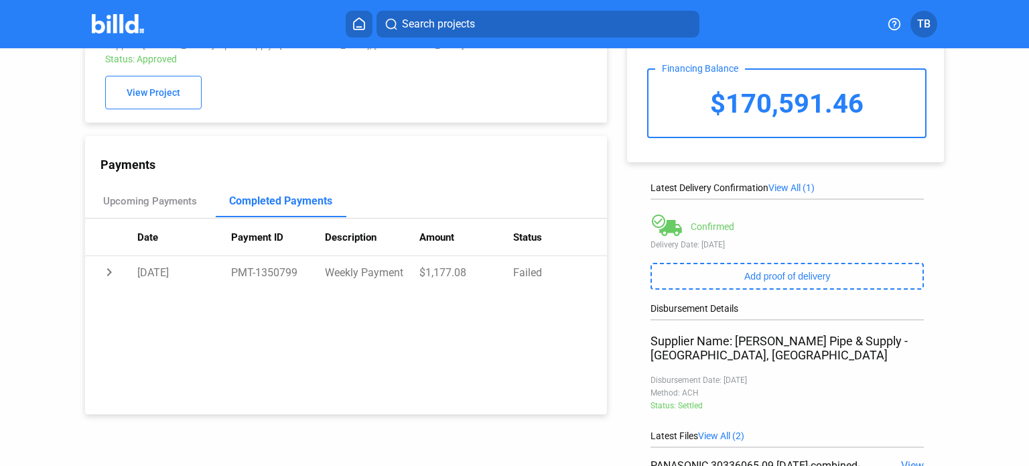
scroll to position [0, 0]
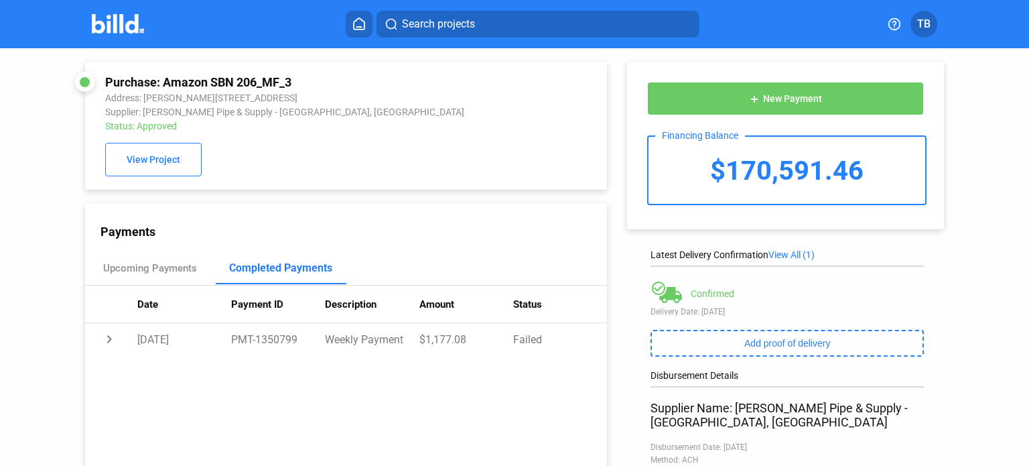
click at [129, 410] on div "Payments Upcoming Payments Completed Payments Date Payment ID Description Amoun…" at bounding box center [346, 342] width 522 height 278
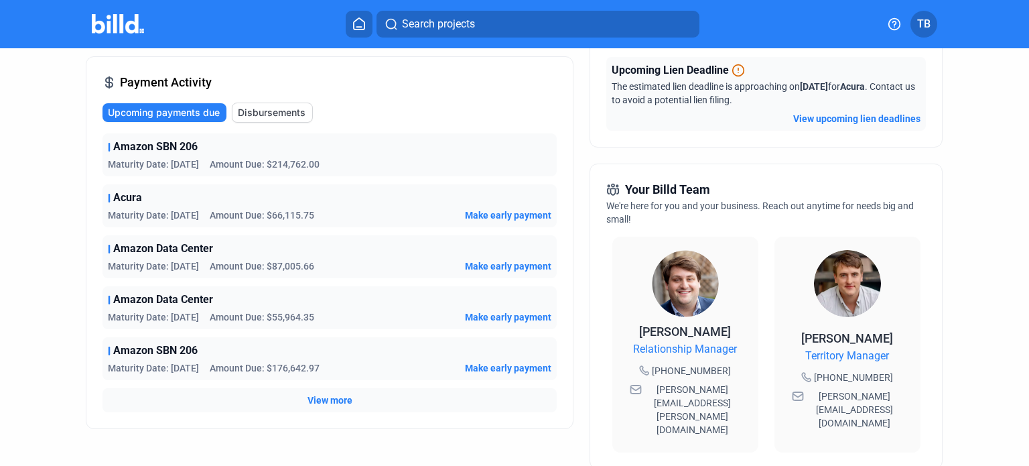
scroll to position [134, 0]
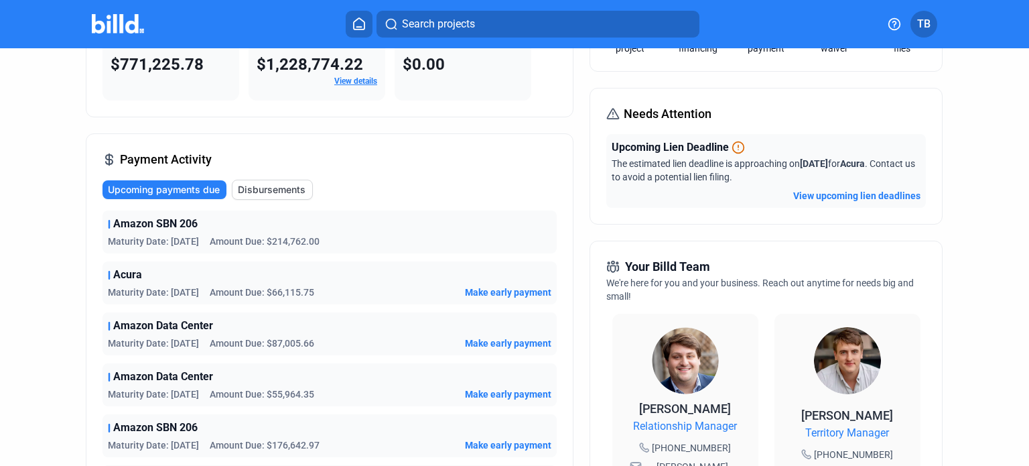
click at [269, 188] on span "Disbursements" at bounding box center [272, 189] width 68 height 13
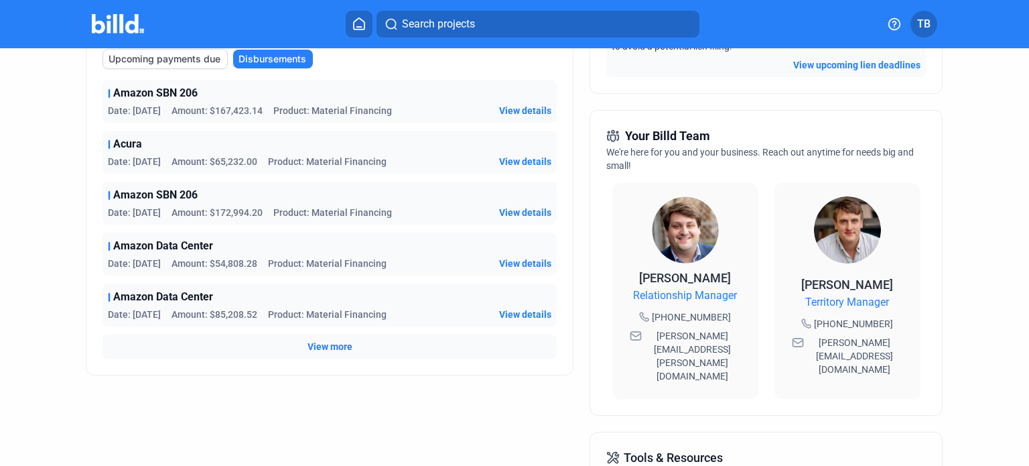
scroll to position [268, 0]
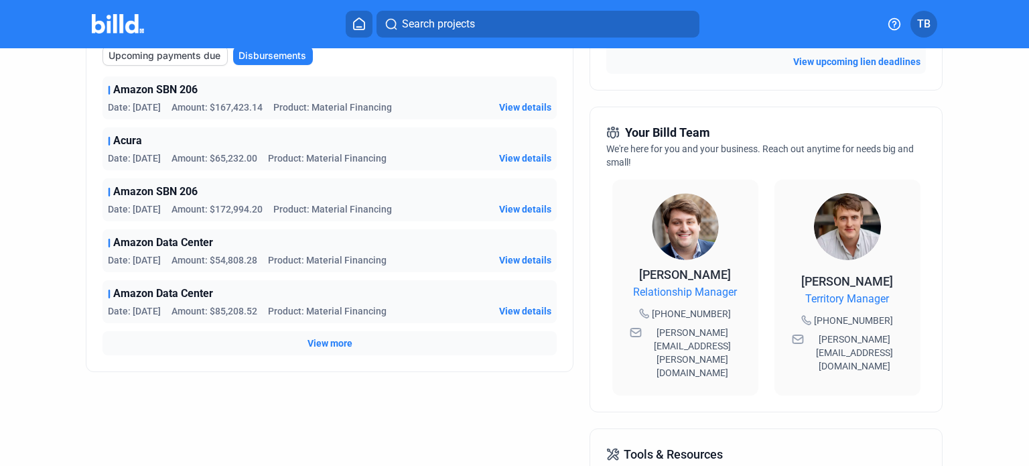
click at [508, 257] on span "View details" at bounding box center [525, 259] width 52 height 13
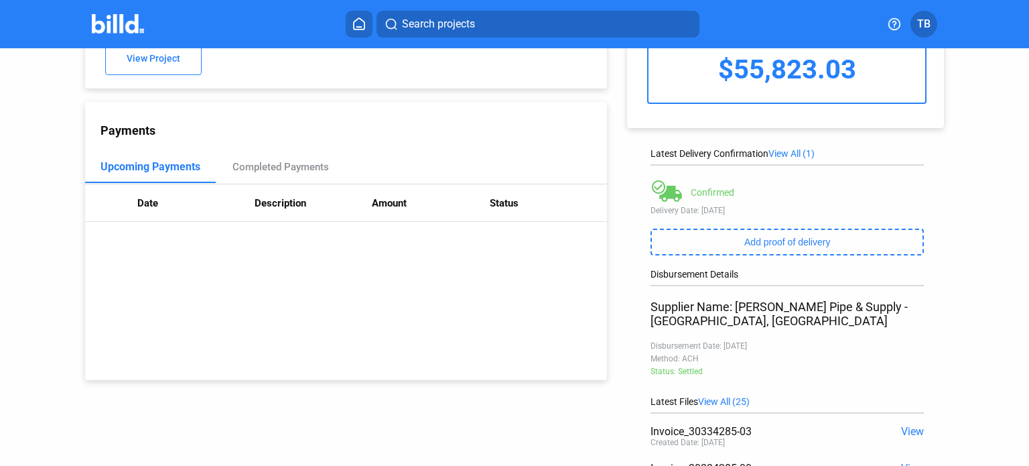
scroll to position [43, 0]
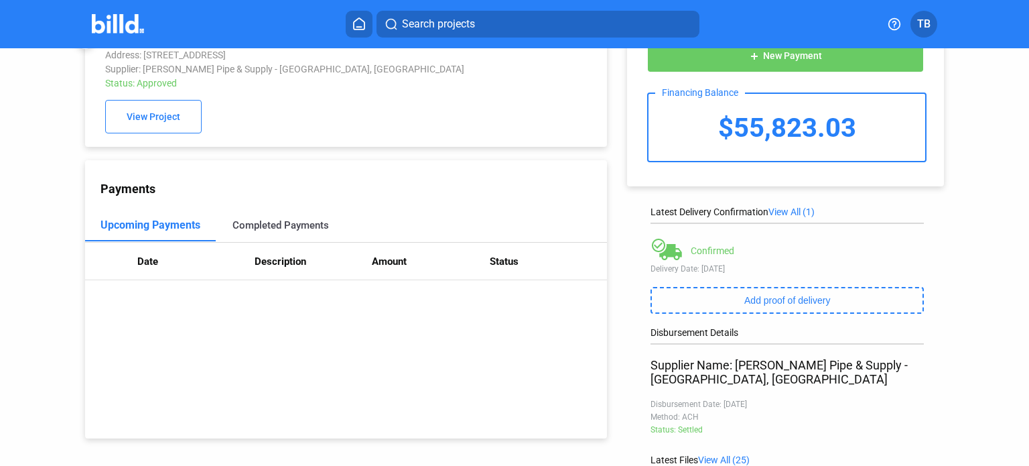
click at [299, 227] on div "Completed Payments" at bounding box center [280, 225] width 96 height 12
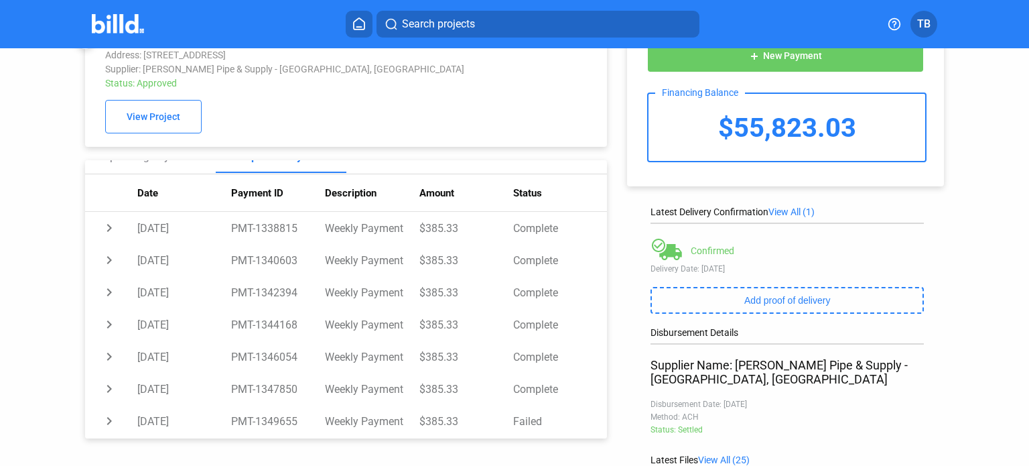
scroll to position [0, 0]
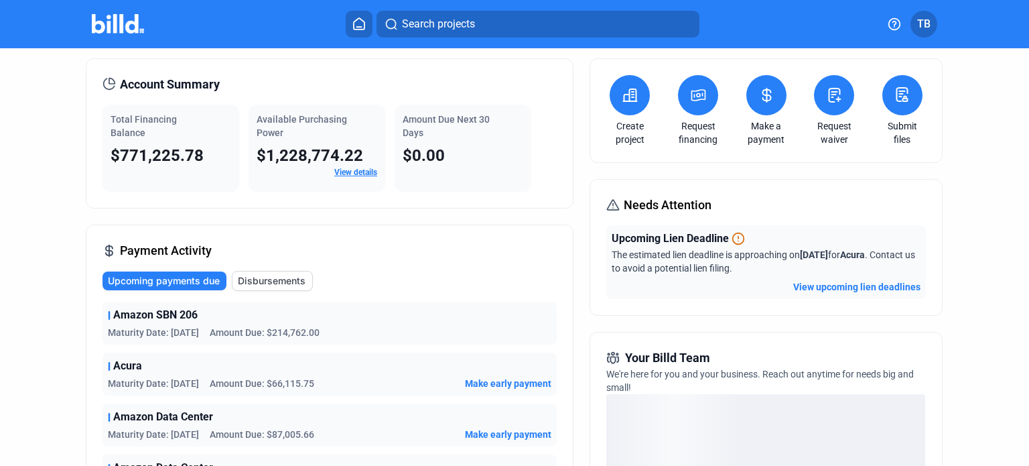
click at [273, 279] on span "Disbursements" at bounding box center [272, 280] width 68 height 13
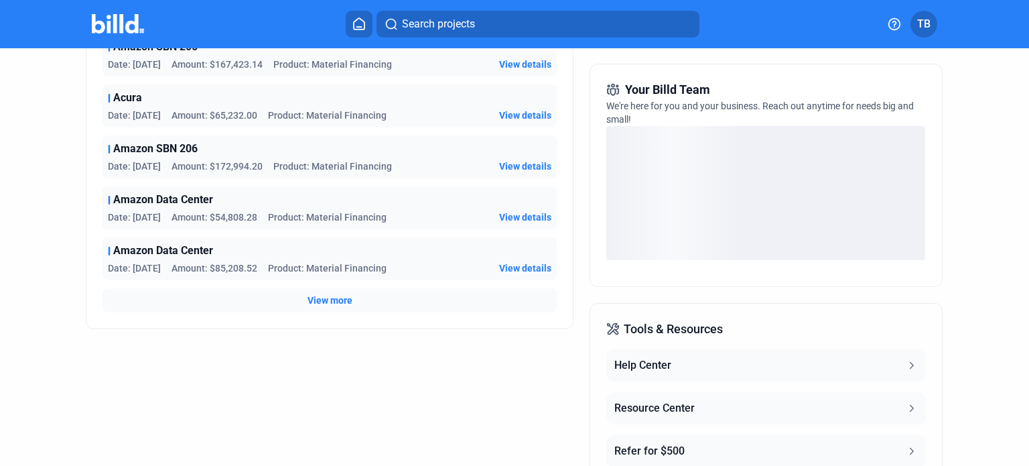
scroll to position [244, 0]
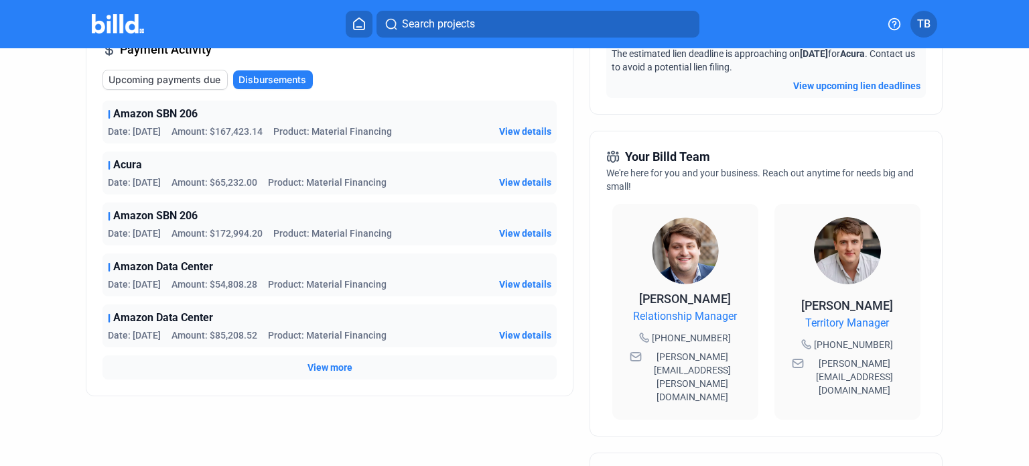
click at [328, 369] on span "View more" at bounding box center [329, 366] width 45 height 13
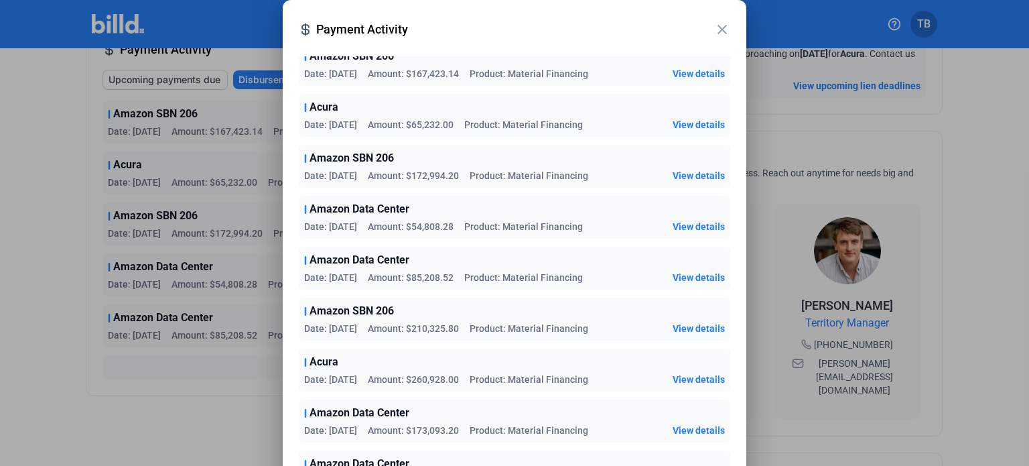
scroll to position [67, 0]
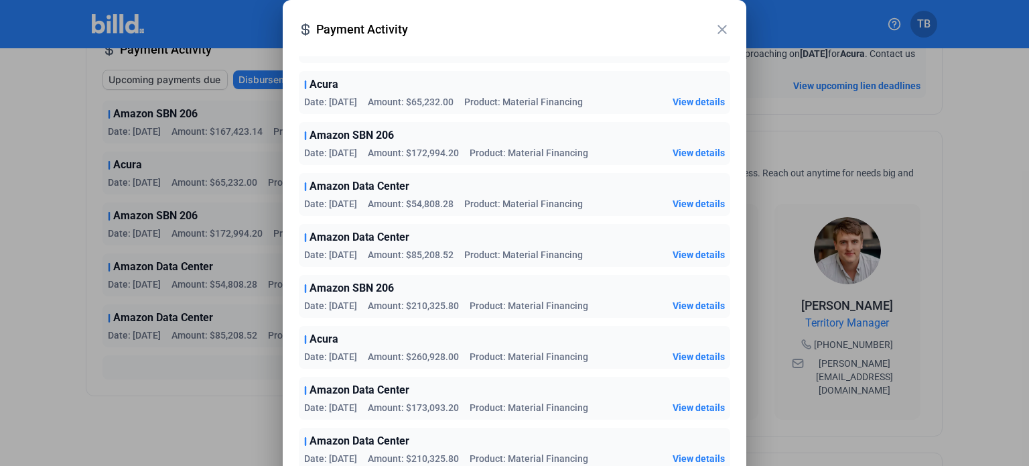
click at [694, 356] on span "View details" at bounding box center [699, 356] width 52 height 13
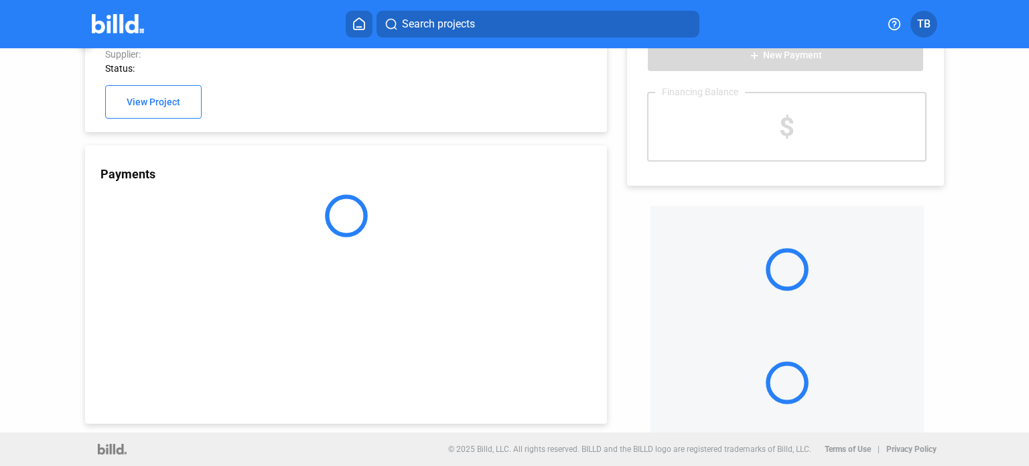
scroll to position [43, 0]
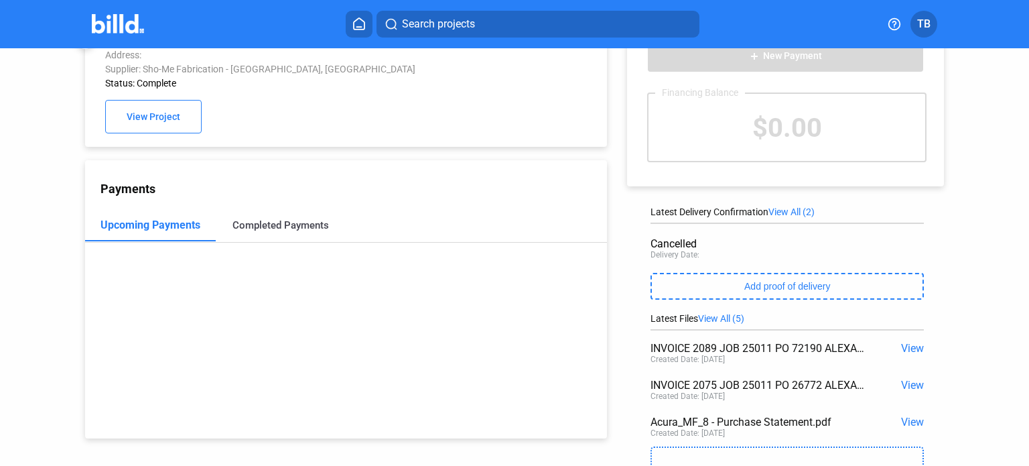
click at [296, 227] on div "Completed Payments" at bounding box center [280, 225] width 96 height 12
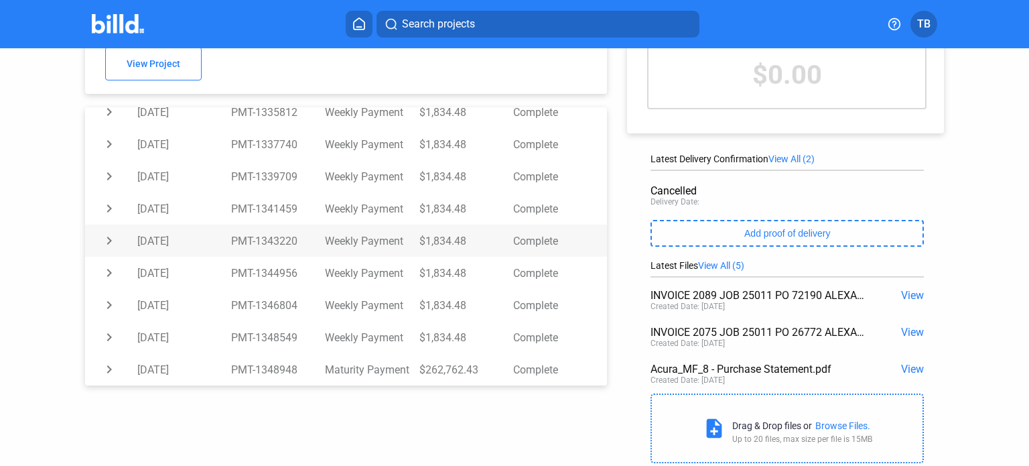
scroll to position [133, 0]
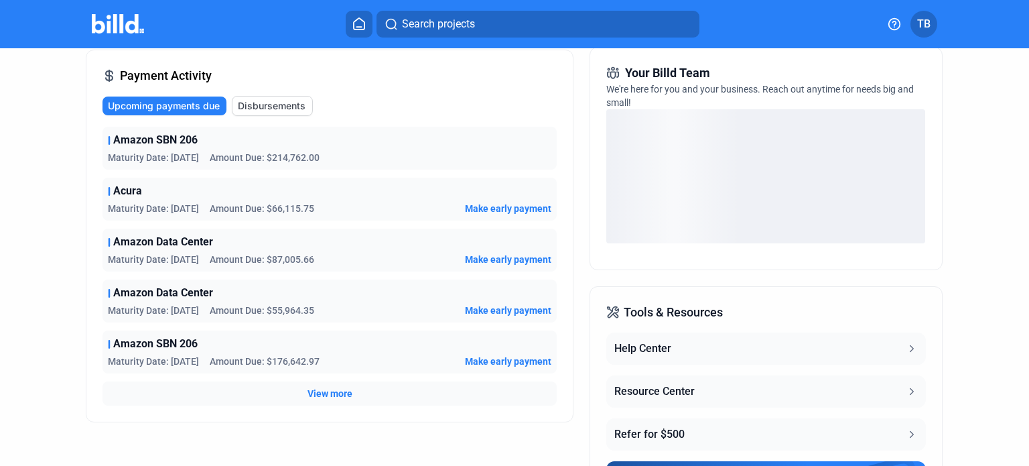
scroll to position [221, 0]
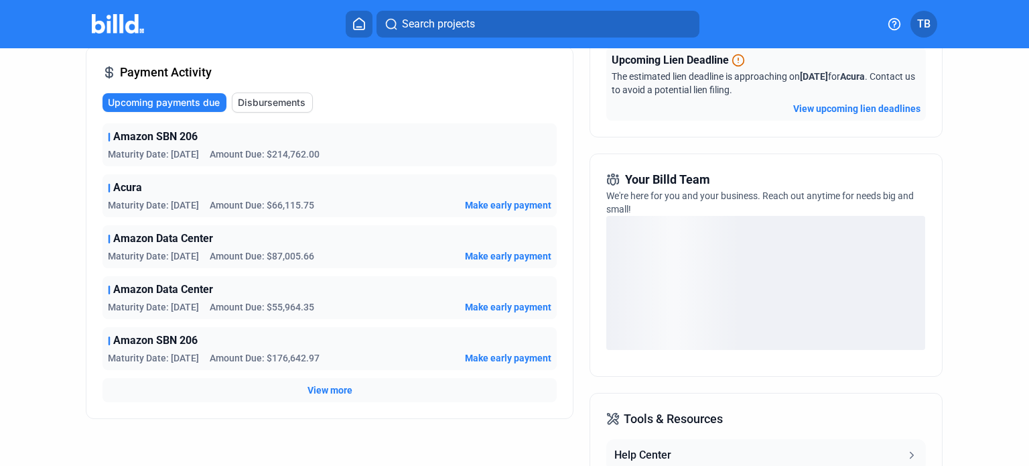
click at [324, 388] on span "View more" at bounding box center [329, 389] width 45 height 13
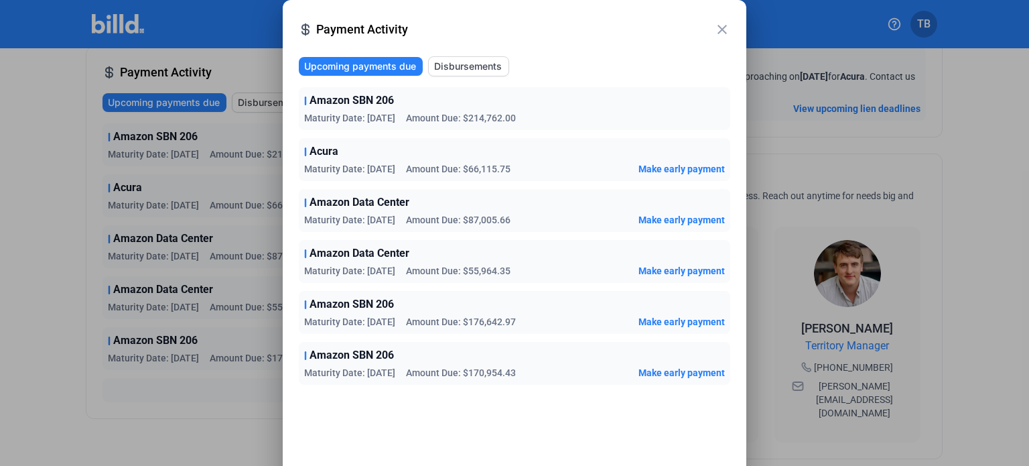
click at [36, 155] on div at bounding box center [514, 233] width 1029 height 466
click at [465, 66] on span "Disbursements" at bounding box center [468, 66] width 68 height 13
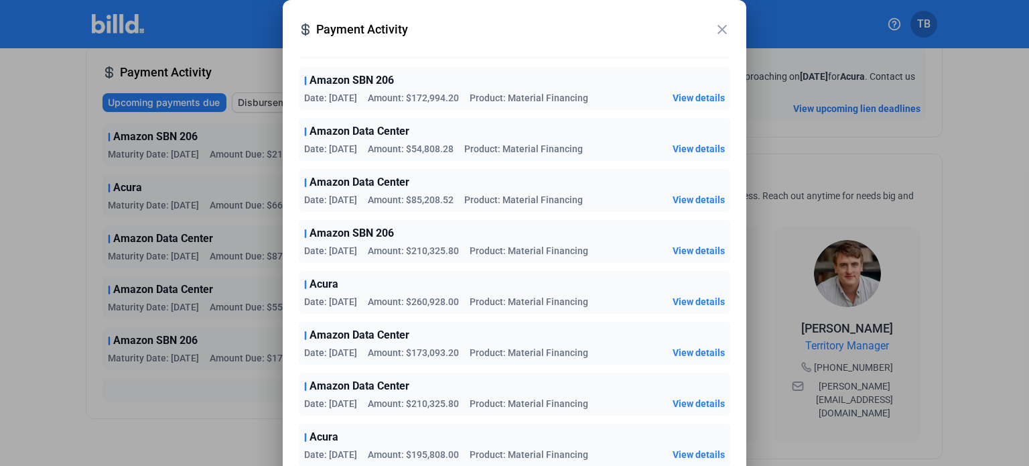
scroll to position [134, 0]
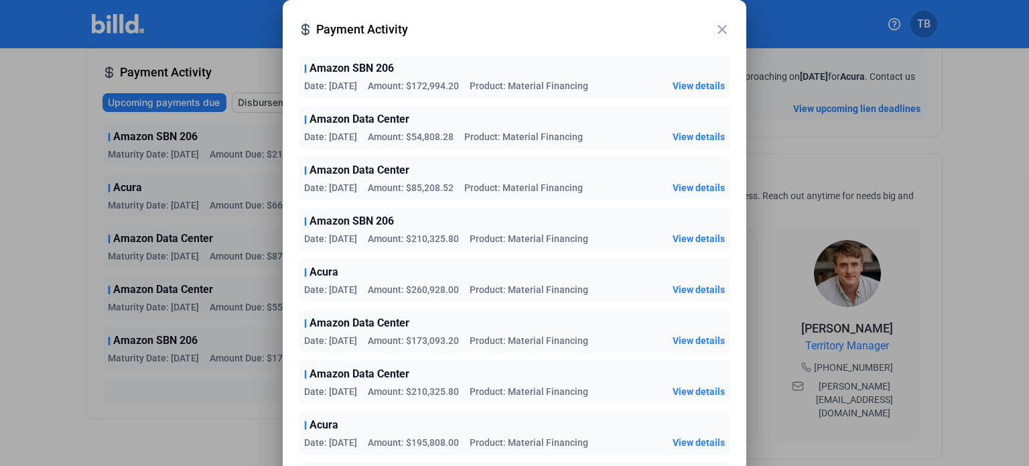
click at [699, 236] on span "View details" at bounding box center [699, 238] width 52 height 13
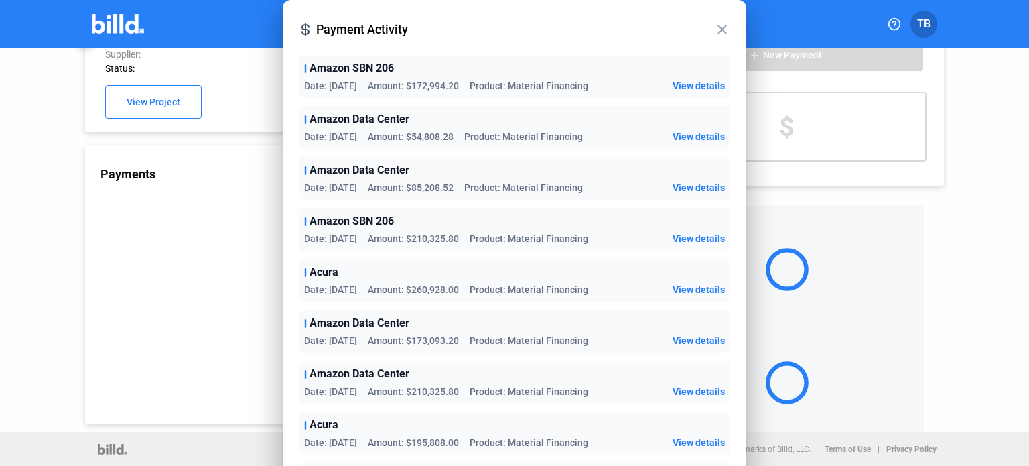
scroll to position [43, 0]
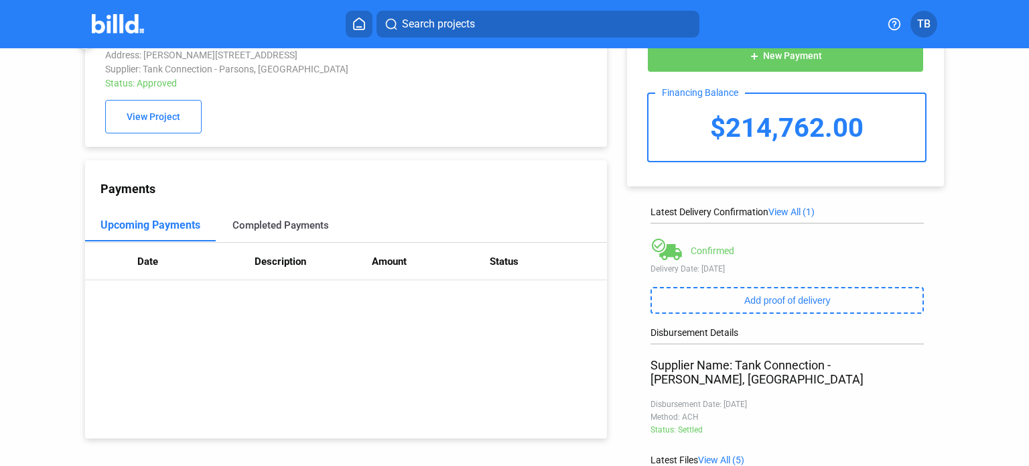
click at [276, 228] on div "Completed Payments" at bounding box center [280, 225] width 96 height 12
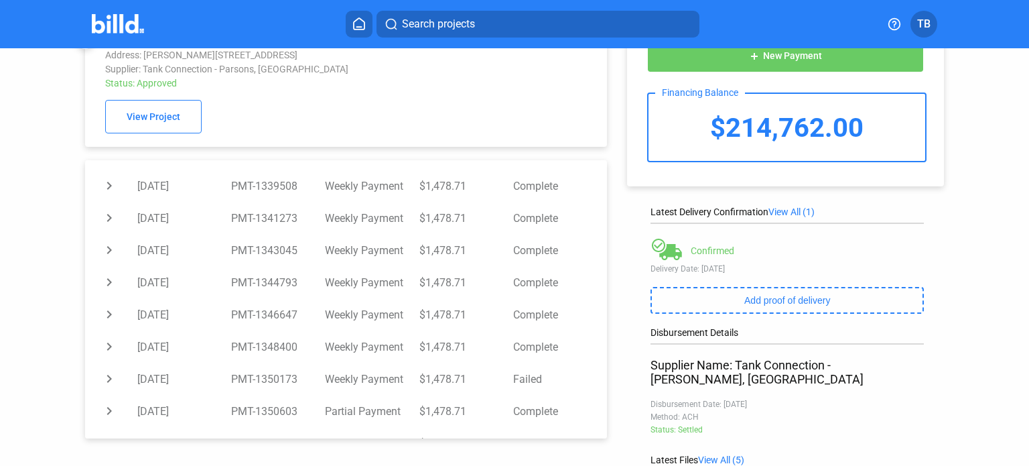
scroll to position [356, 0]
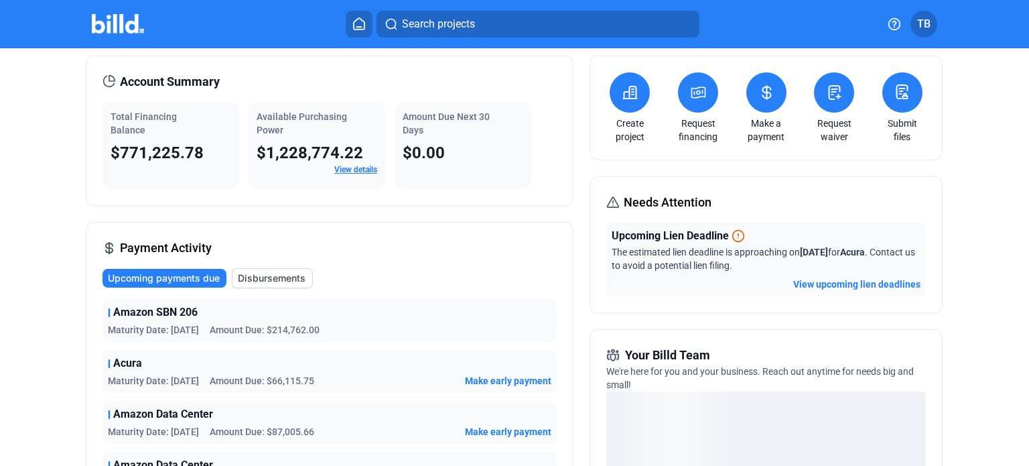
scroll to position [43, 0]
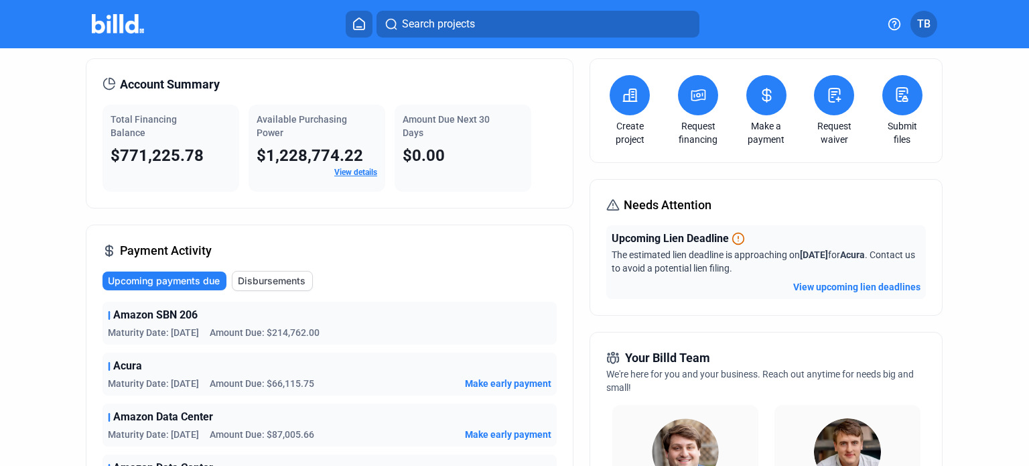
click at [269, 281] on span "Disbursements" at bounding box center [272, 280] width 68 height 13
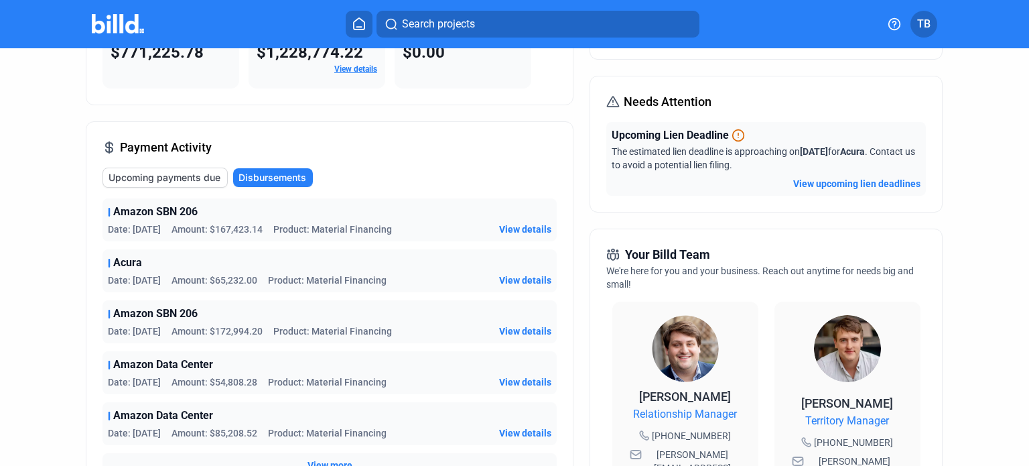
scroll to position [311, 0]
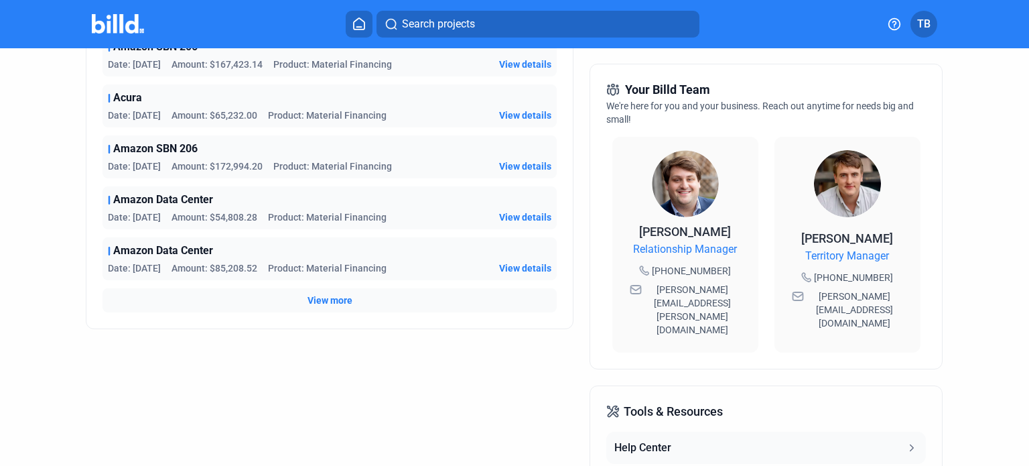
click at [352, 299] on div "View more" at bounding box center [329, 300] width 454 height 24
click at [323, 297] on span "View more" at bounding box center [329, 299] width 45 height 13
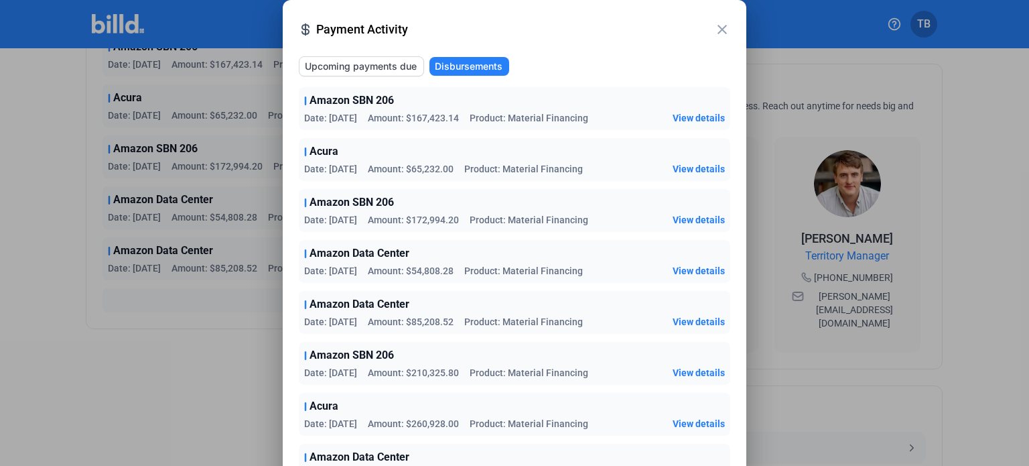
click at [681, 220] on span "View details" at bounding box center [699, 219] width 52 height 13
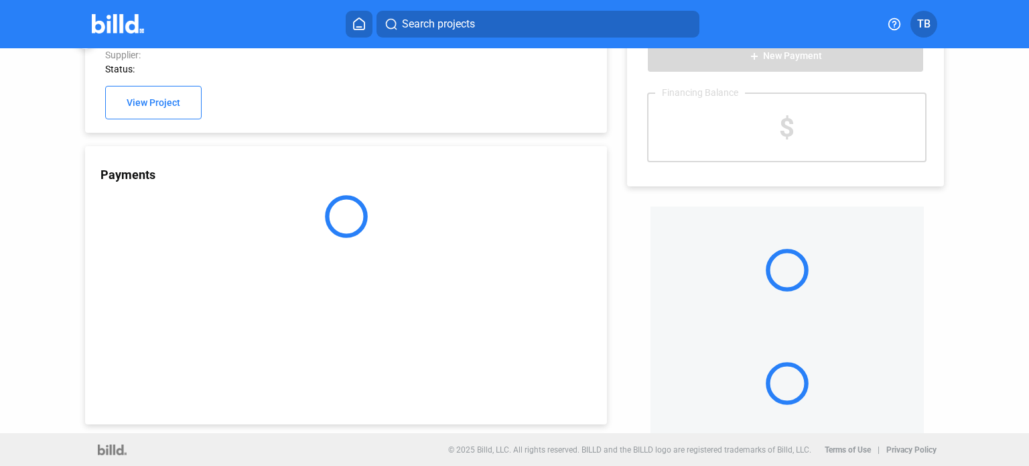
scroll to position [43, 0]
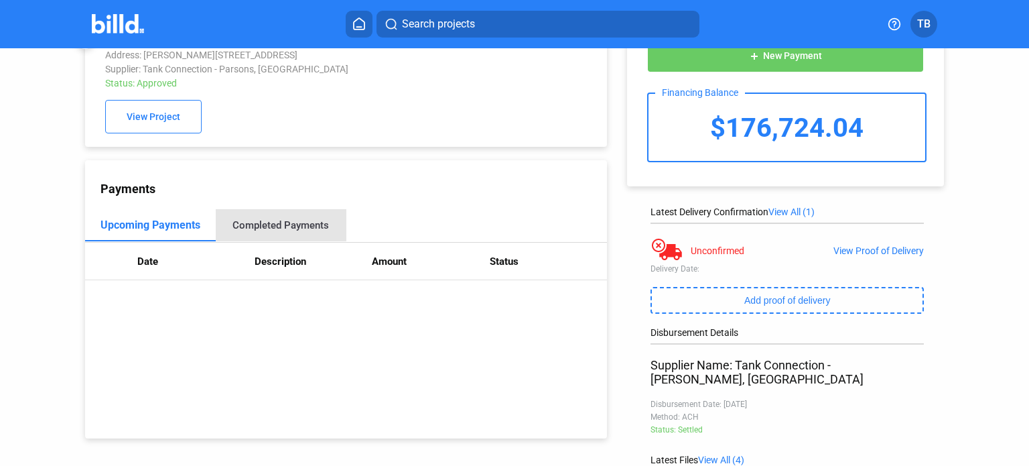
click at [297, 228] on div "Completed Payments" at bounding box center [280, 225] width 96 height 12
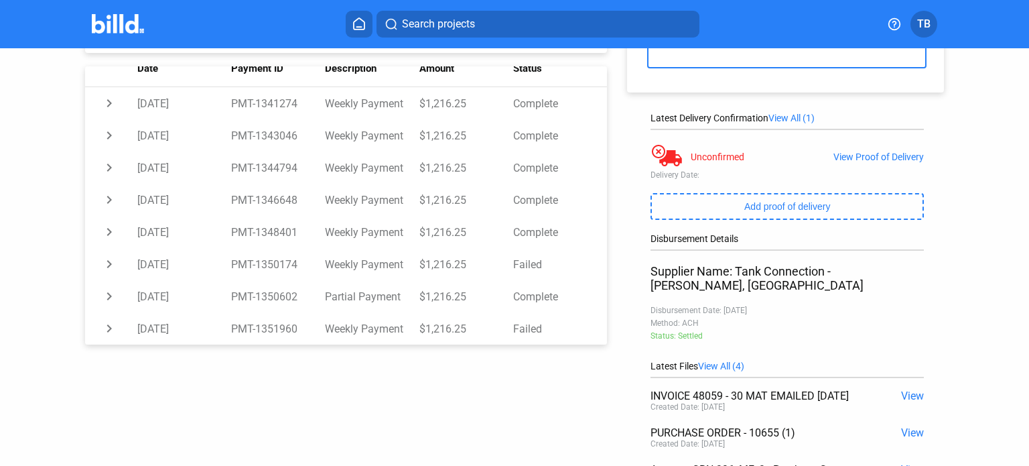
scroll to position [61, 0]
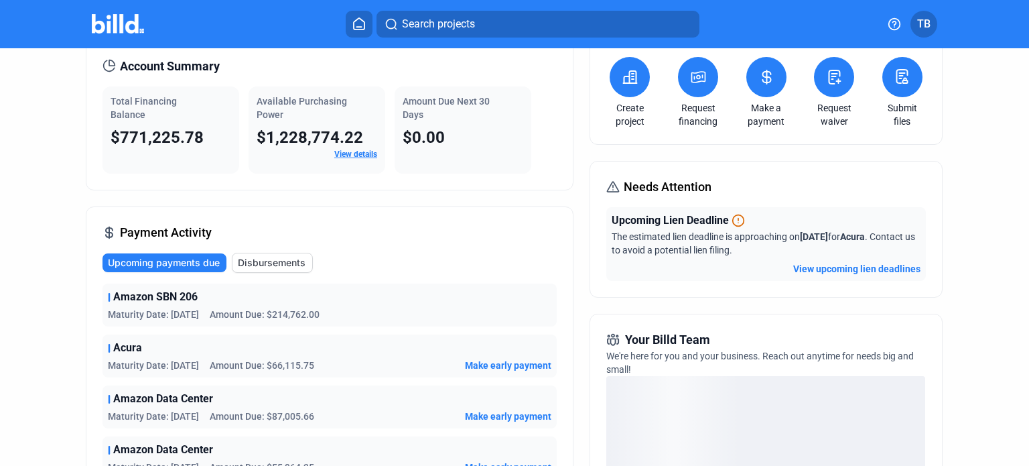
click at [279, 262] on span "Disbursements" at bounding box center [272, 262] width 68 height 13
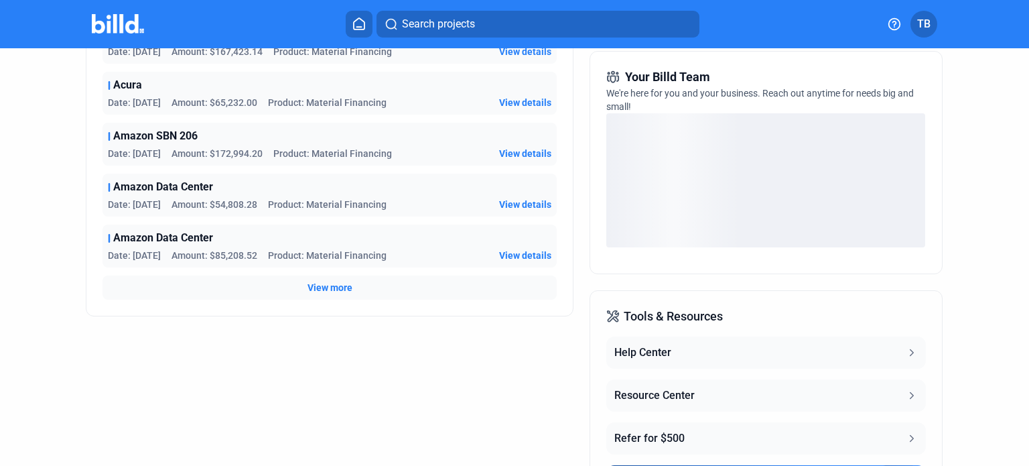
scroll to position [447, 0]
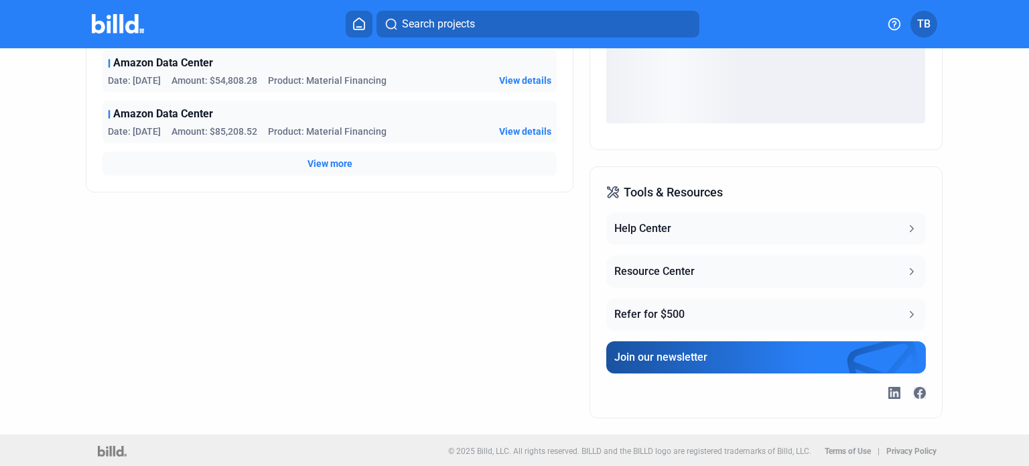
click at [326, 163] on span "View more" at bounding box center [329, 163] width 45 height 13
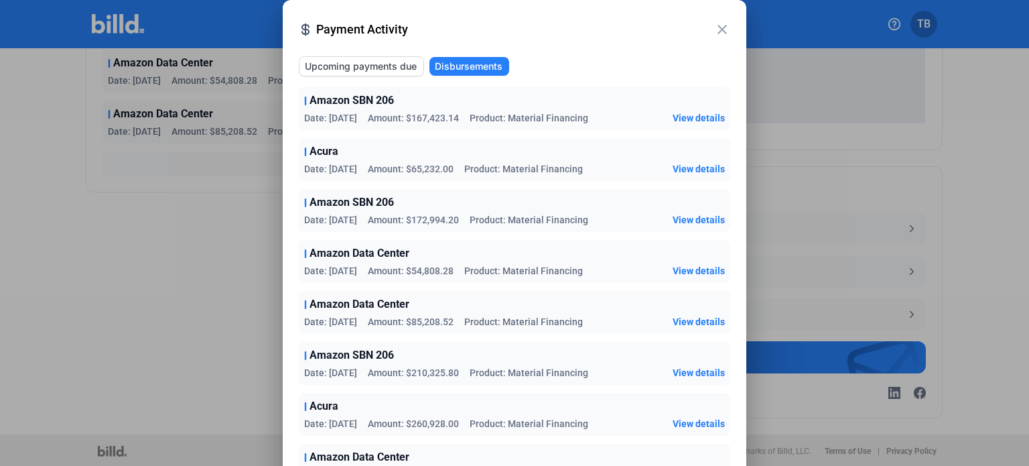
click at [674, 165] on span "View details" at bounding box center [699, 168] width 52 height 13
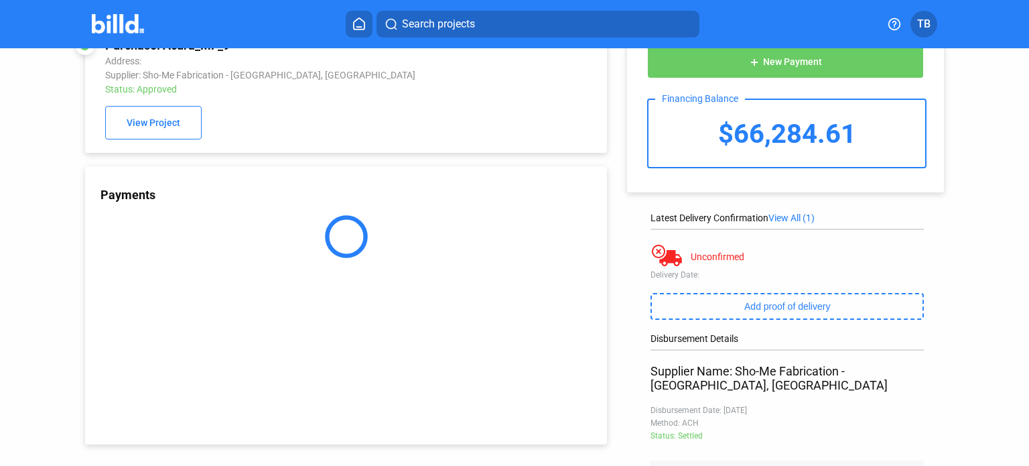
scroll to position [43, 0]
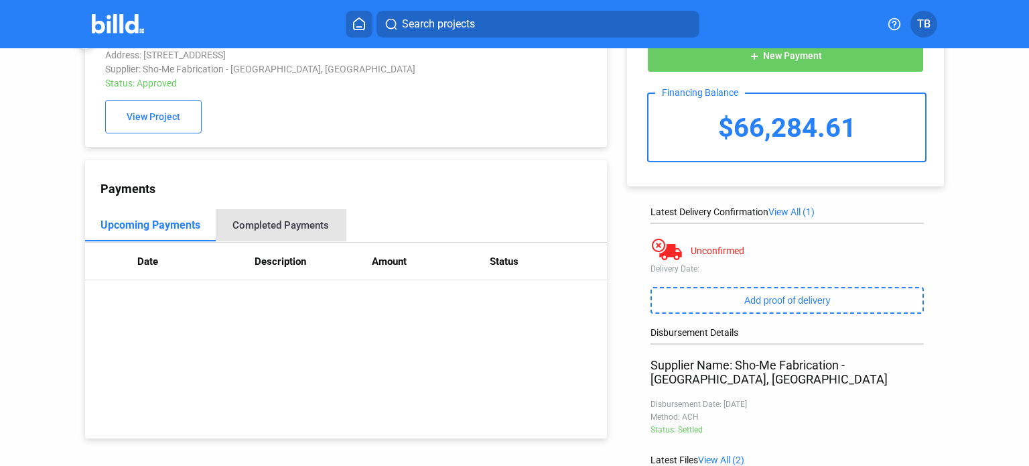
click at [285, 228] on div "Completed Payments" at bounding box center [280, 225] width 96 height 12
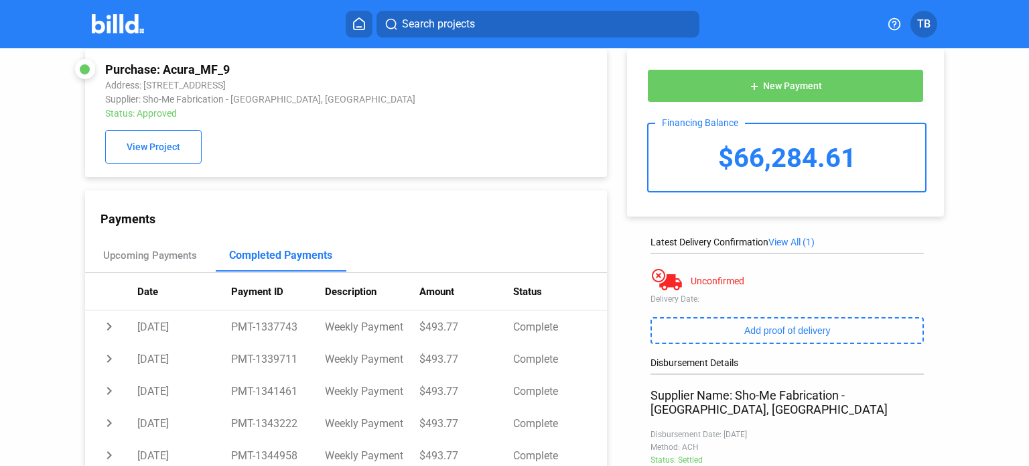
scroll to position [0, 0]
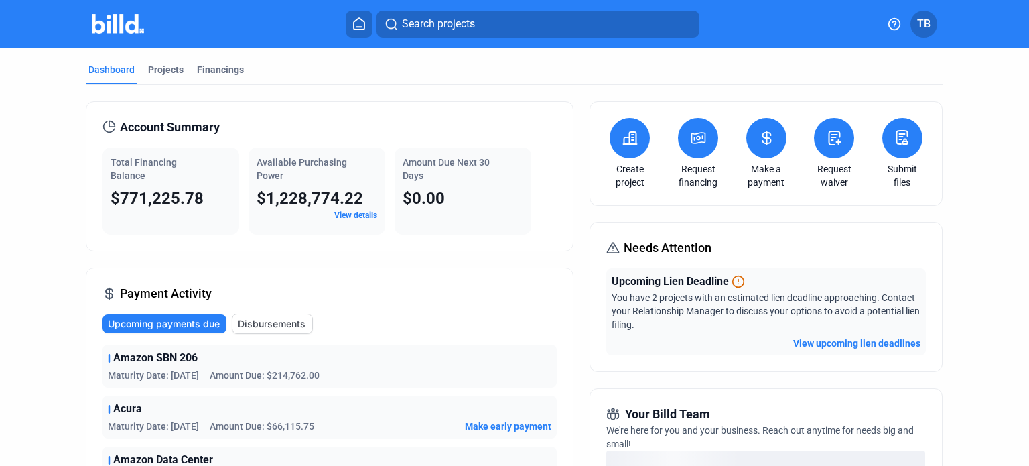
click at [279, 322] on span "Disbursements" at bounding box center [272, 323] width 68 height 13
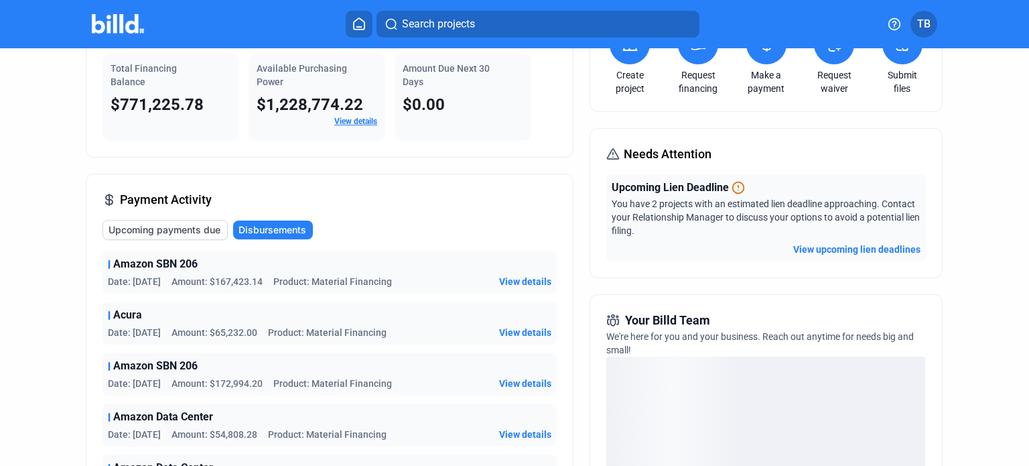
scroll to position [268, 0]
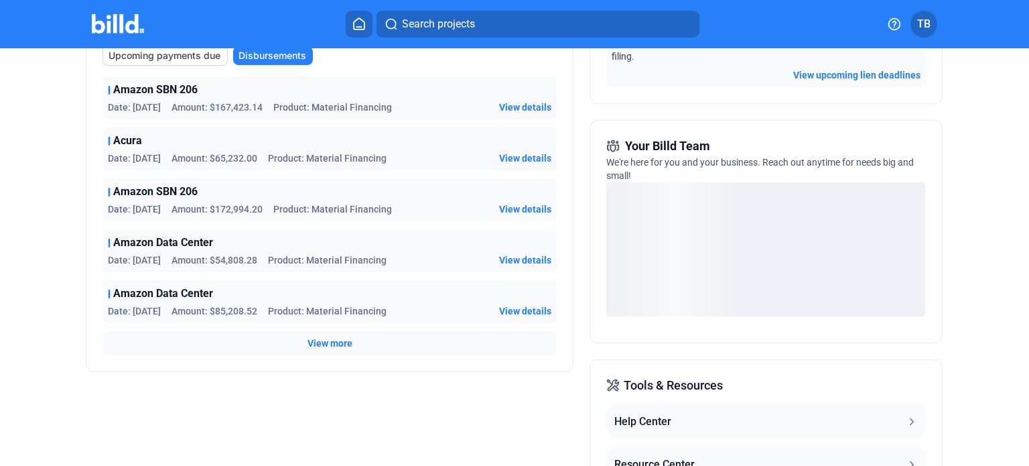
click at [339, 338] on span "View more" at bounding box center [329, 342] width 45 height 13
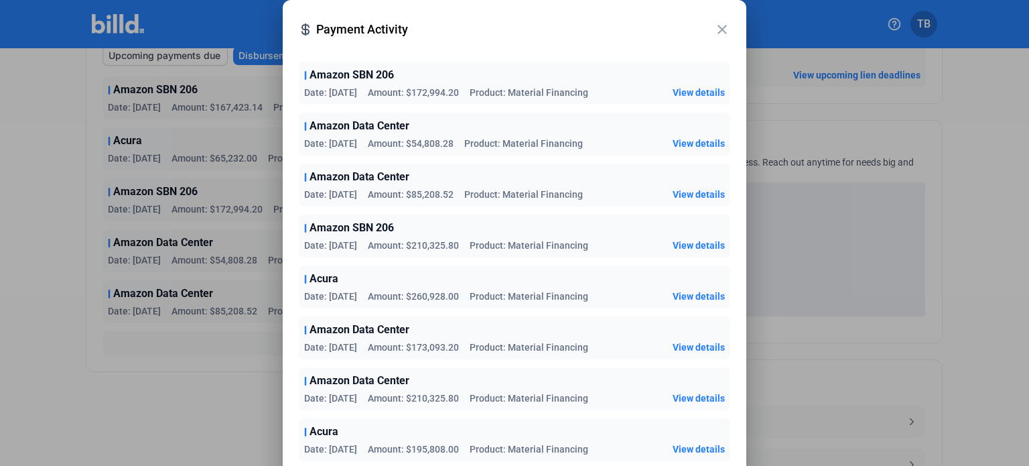
scroll to position [134, 0]
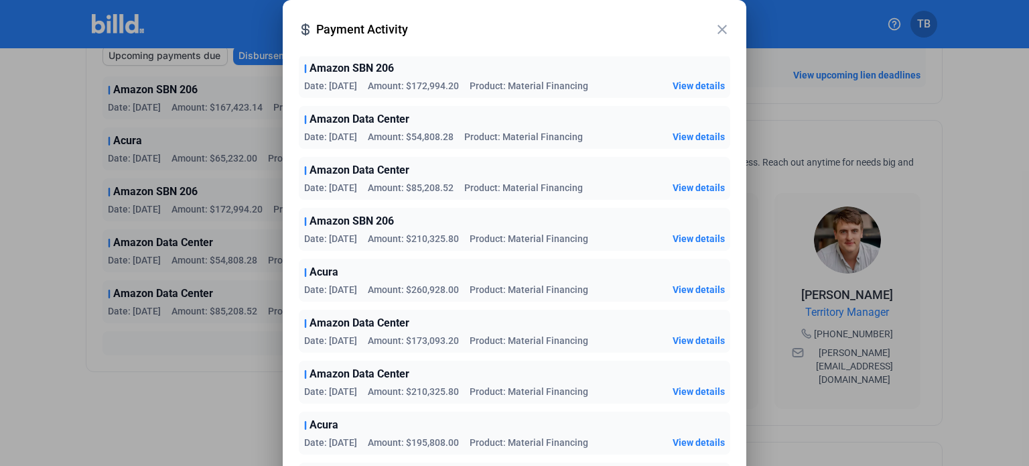
click at [683, 239] on span "View details" at bounding box center [699, 238] width 52 height 13
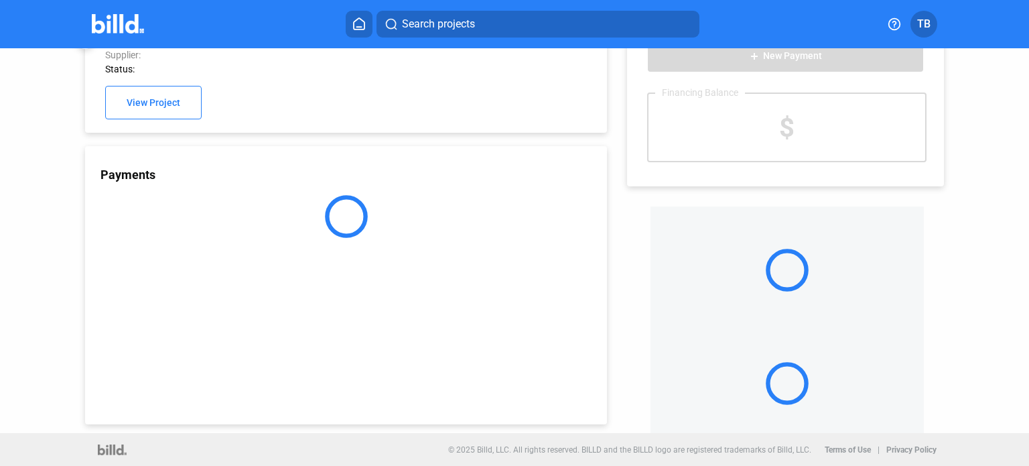
scroll to position [43, 0]
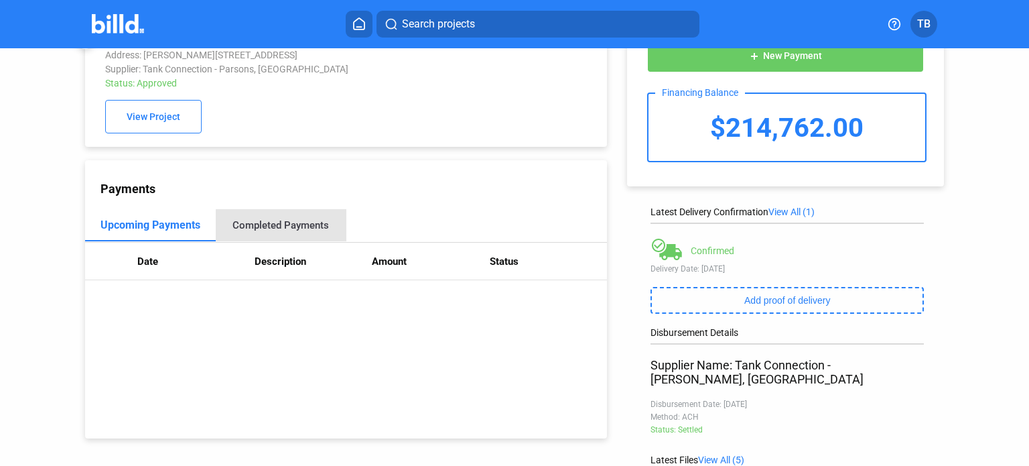
click at [282, 228] on div "Completed Payments" at bounding box center [280, 225] width 96 height 12
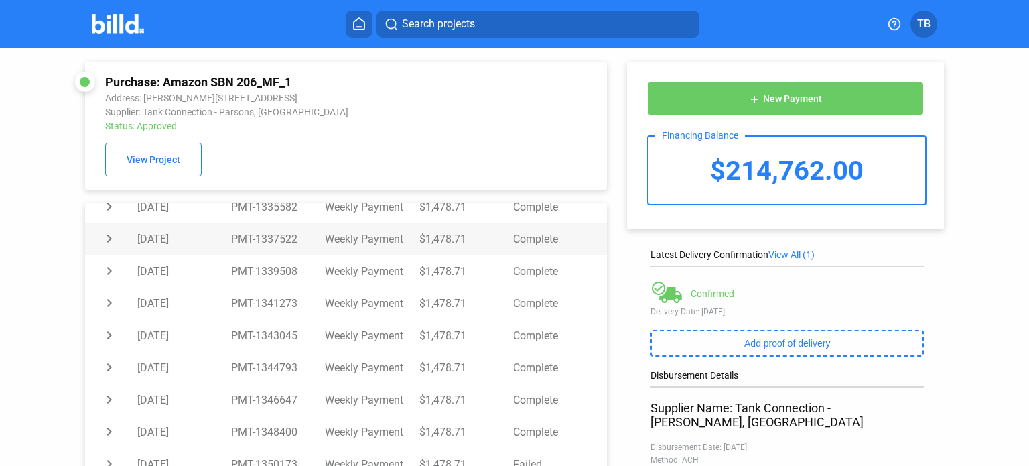
scroll to position [222, 0]
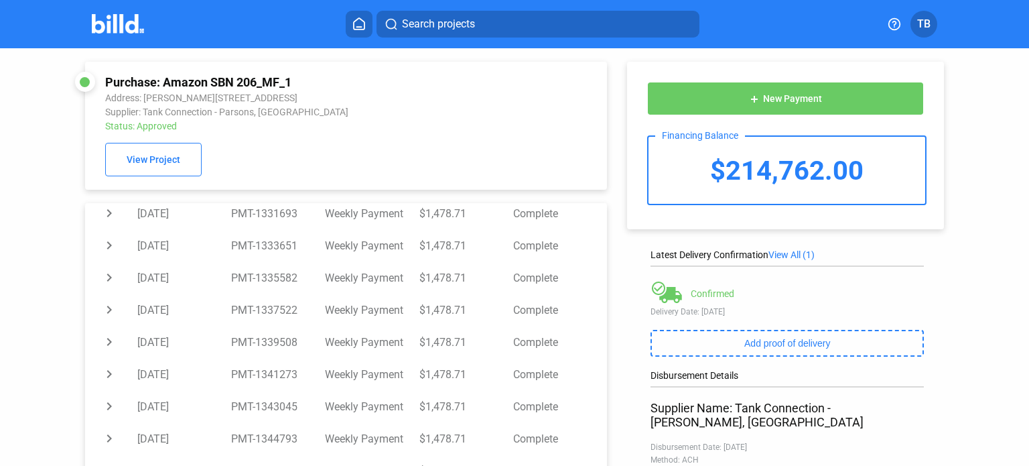
click at [118, 22] on img at bounding box center [118, 23] width 53 height 19
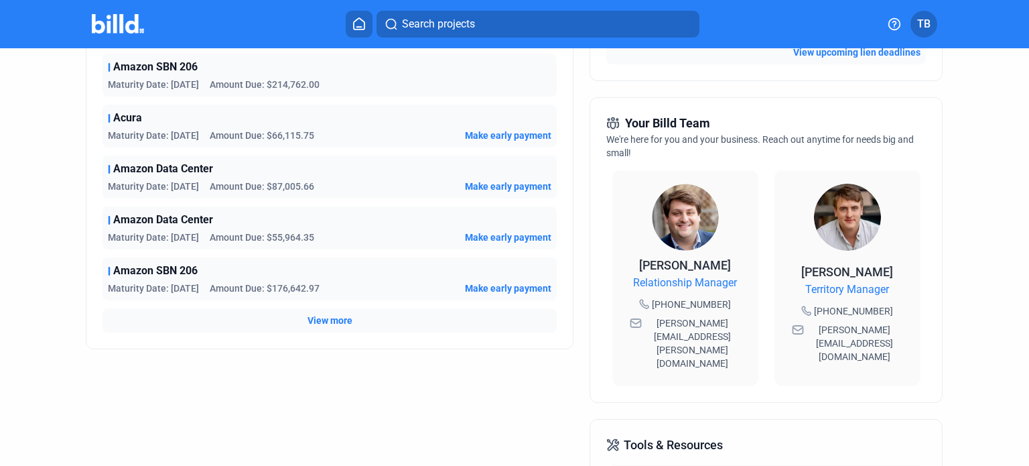
scroll to position [268, 0]
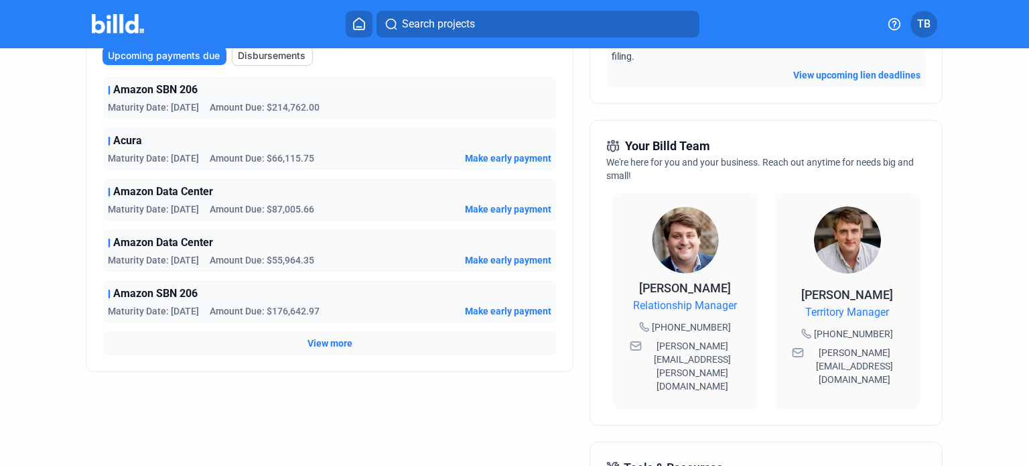
click at [324, 342] on span "View more" at bounding box center [329, 342] width 45 height 13
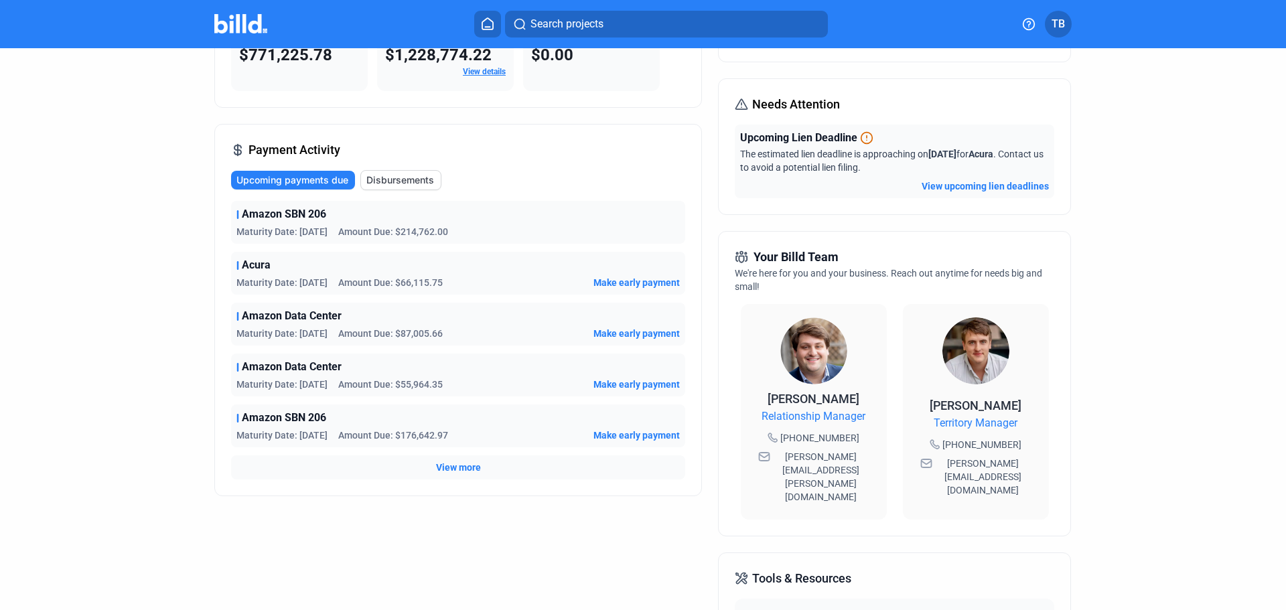
scroll to position [67, 0]
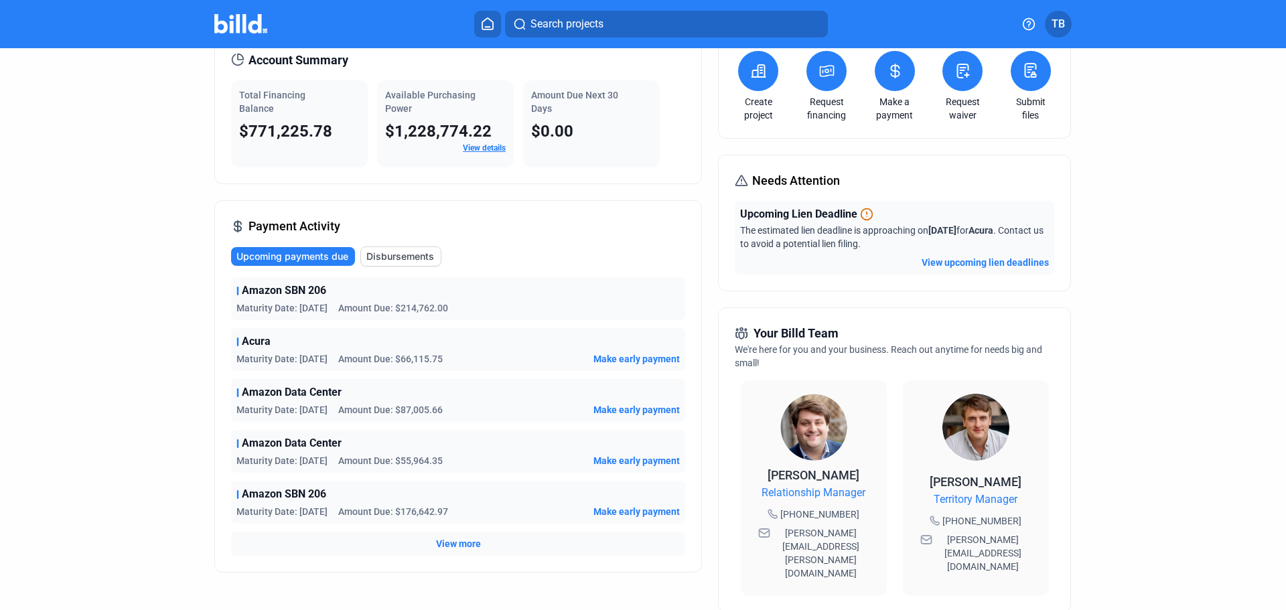
click at [984, 266] on button "View upcoming lien deadlines" at bounding box center [985, 262] width 127 height 13
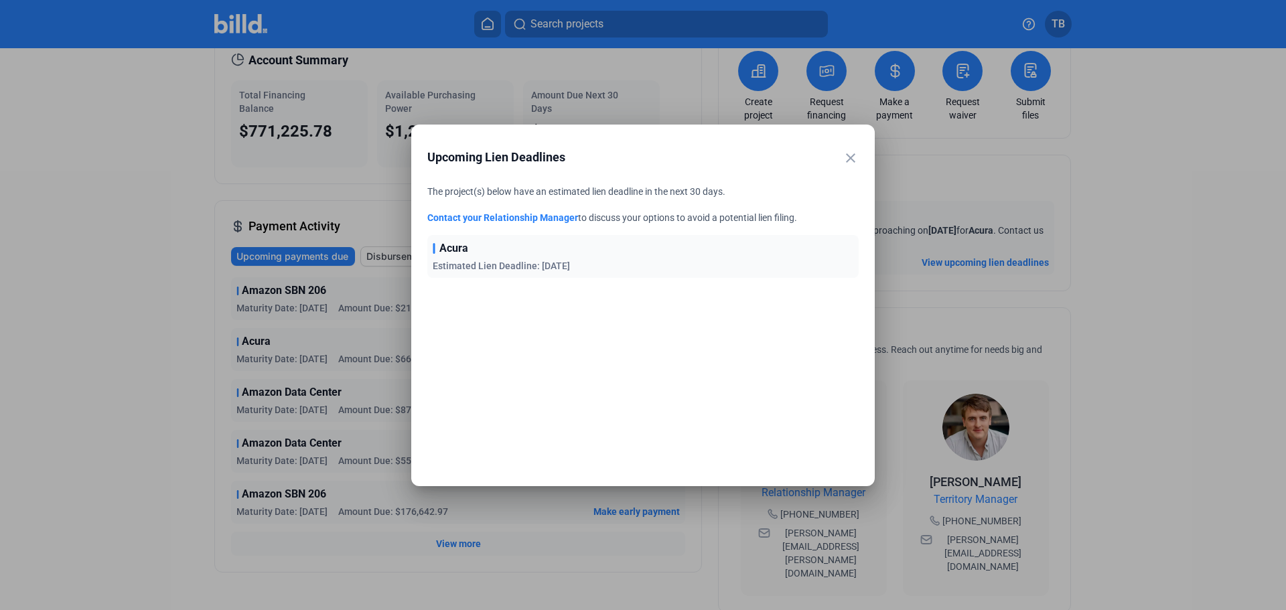
click at [851, 155] on mat-icon "close" at bounding box center [851, 158] width 16 height 16
